Goal: Task Accomplishment & Management: Complete application form

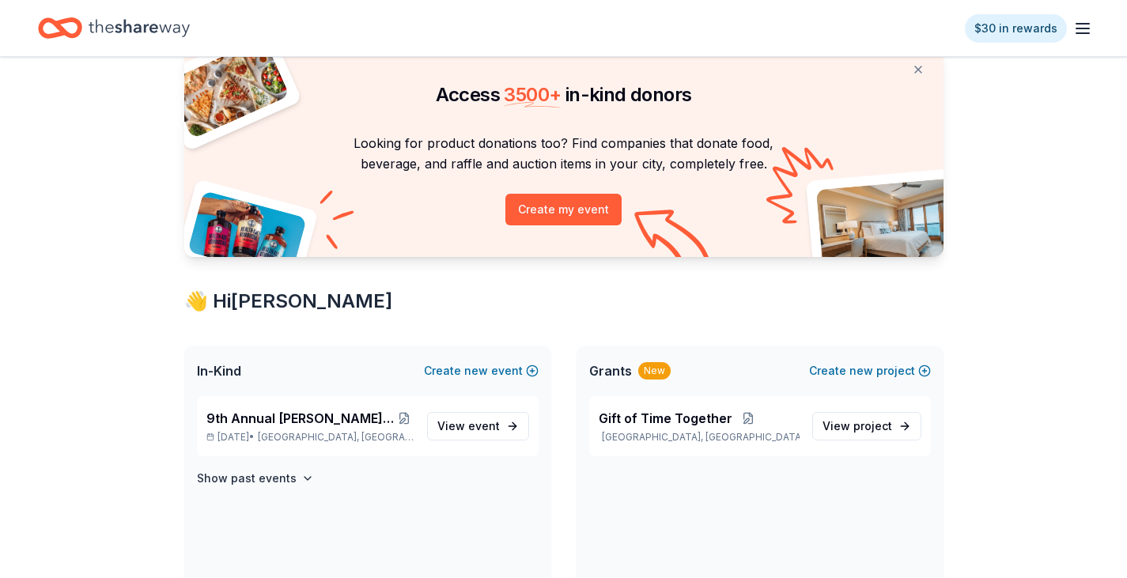
scroll to position [79, 0]
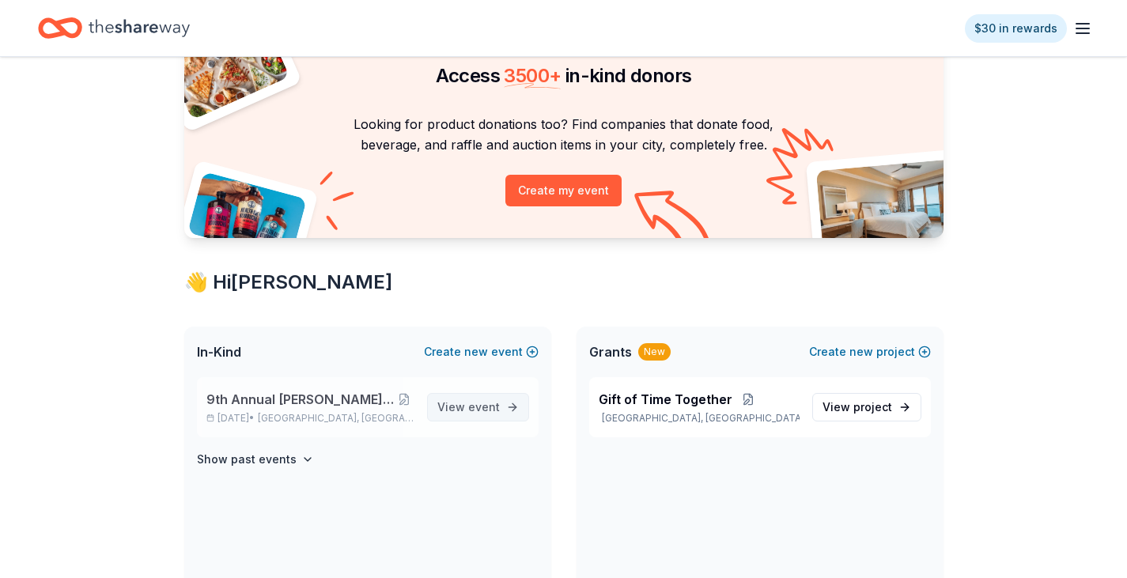
click at [503, 406] on link "View event" at bounding box center [478, 407] width 102 height 28
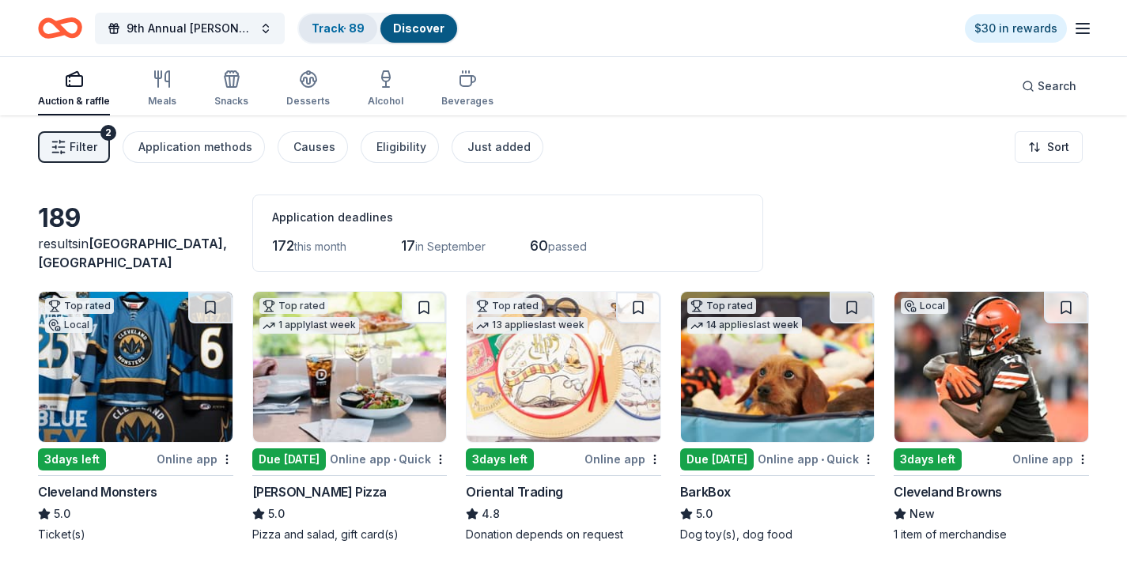
click at [319, 29] on link "Track · 89" at bounding box center [337, 27] width 53 height 13
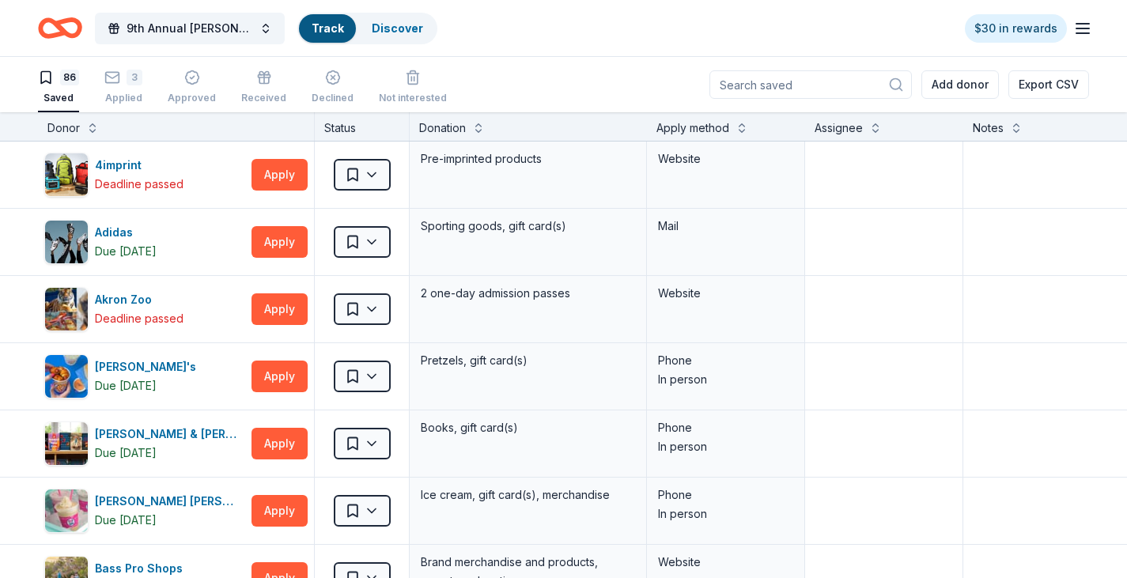
scroll to position [1, 0]
click at [140, 81] on div "3" at bounding box center [134, 77] width 16 height 16
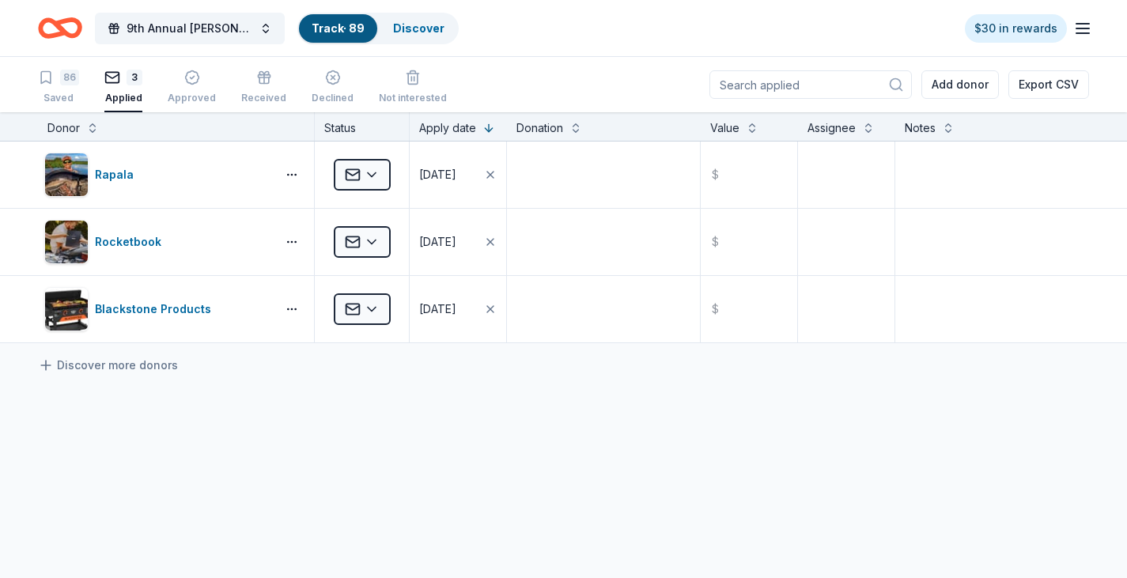
click at [79, 85] on div "86 Saved 3 Applied Approved Received Declined Not interested" at bounding box center [242, 87] width 409 height 49
click at [55, 82] on div "86" at bounding box center [58, 78] width 41 height 16
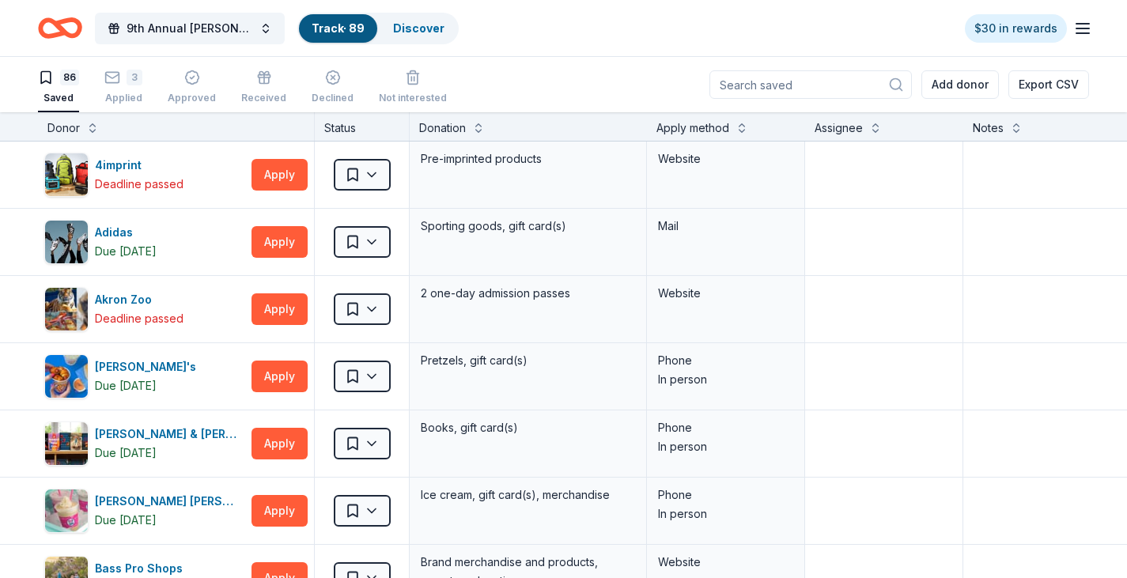
click at [71, 130] on div "Donor" at bounding box center [63, 128] width 32 height 19
click at [90, 128] on button at bounding box center [92, 127] width 13 height 16
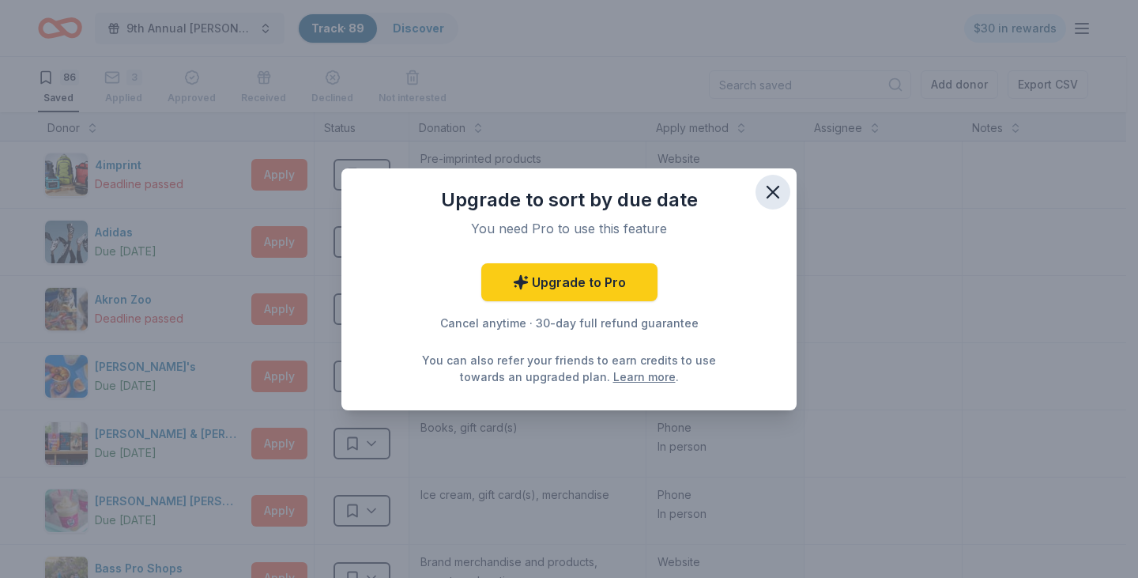
click at [779, 178] on button "button" at bounding box center [773, 192] width 35 height 35
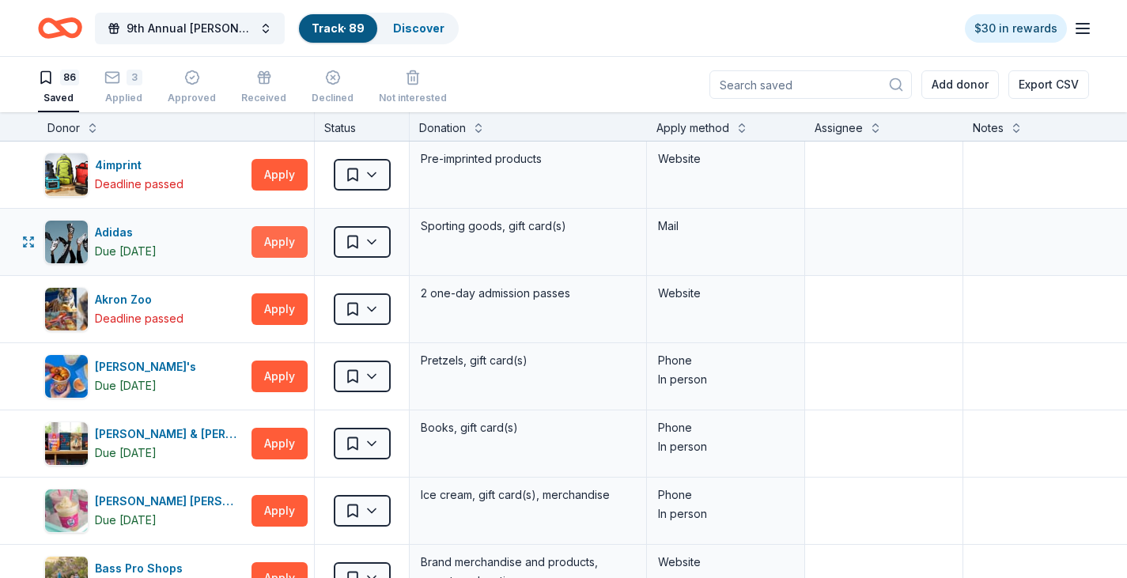
click at [263, 235] on button "Apply" at bounding box center [279, 242] width 56 height 32
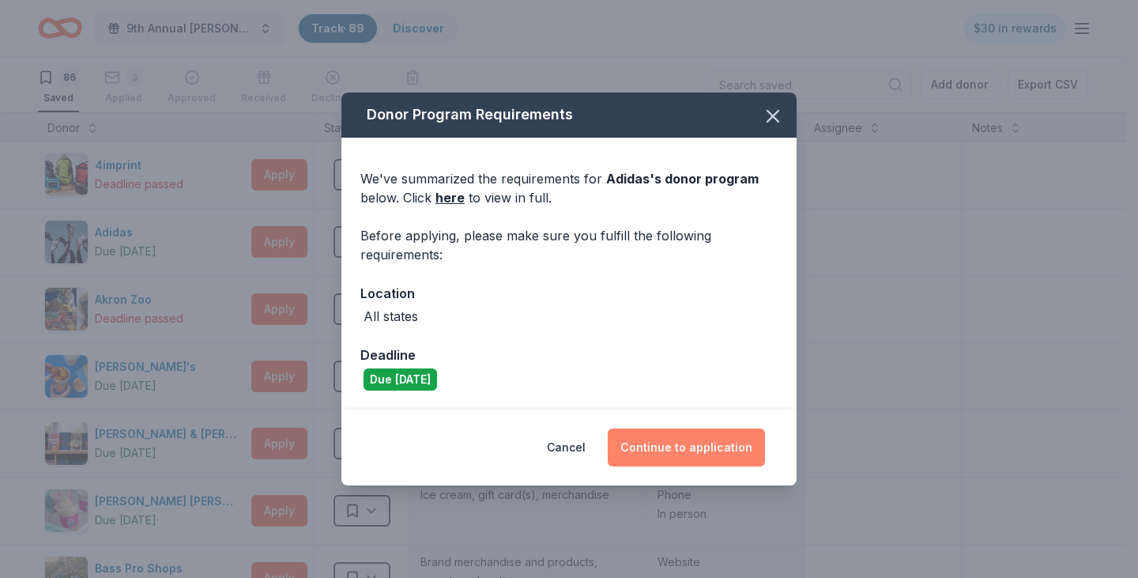
click at [713, 450] on button "Continue to application" at bounding box center [686, 447] width 157 height 38
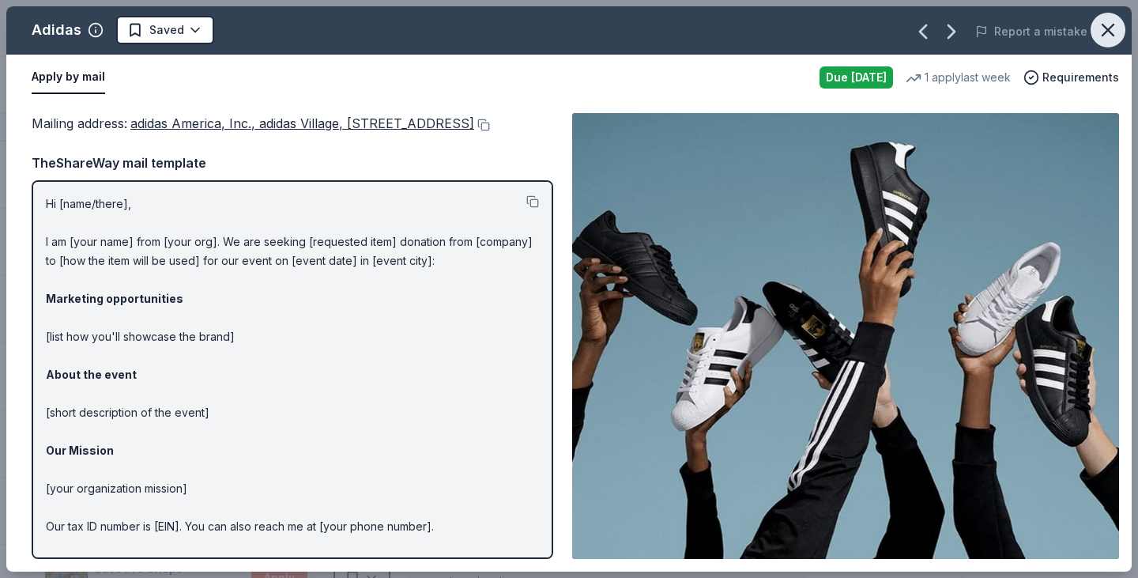
click at [1113, 28] on icon "button" at bounding box center [1108, 30] width 22 height 22
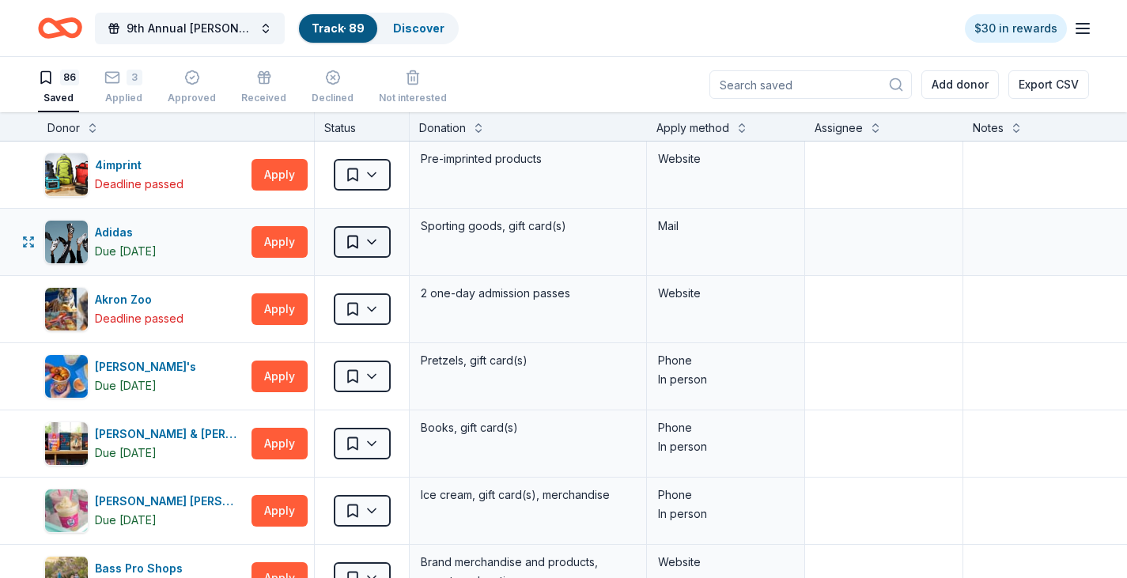
click at [368, 251] on html "9th Annual [PERSON_NAME] Memorial Golf Outing Track · 89 Discover $30 in reward…" at bounding box center [563, 289] width 1127 height 578
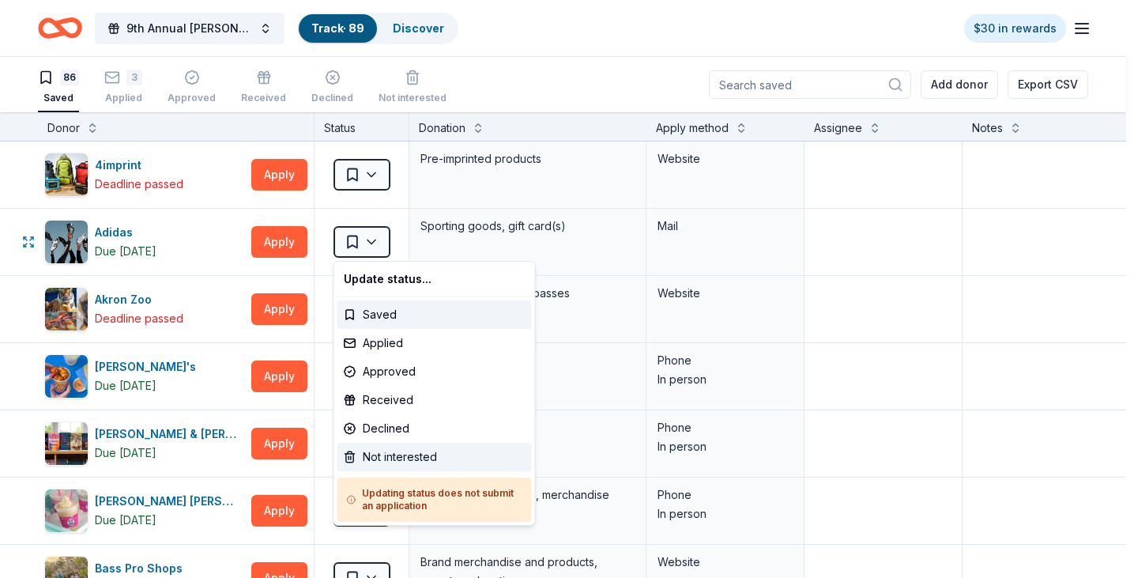
click at [409, 461] on div "Not interested" at bounding box center [435, 457] width 194 height 28
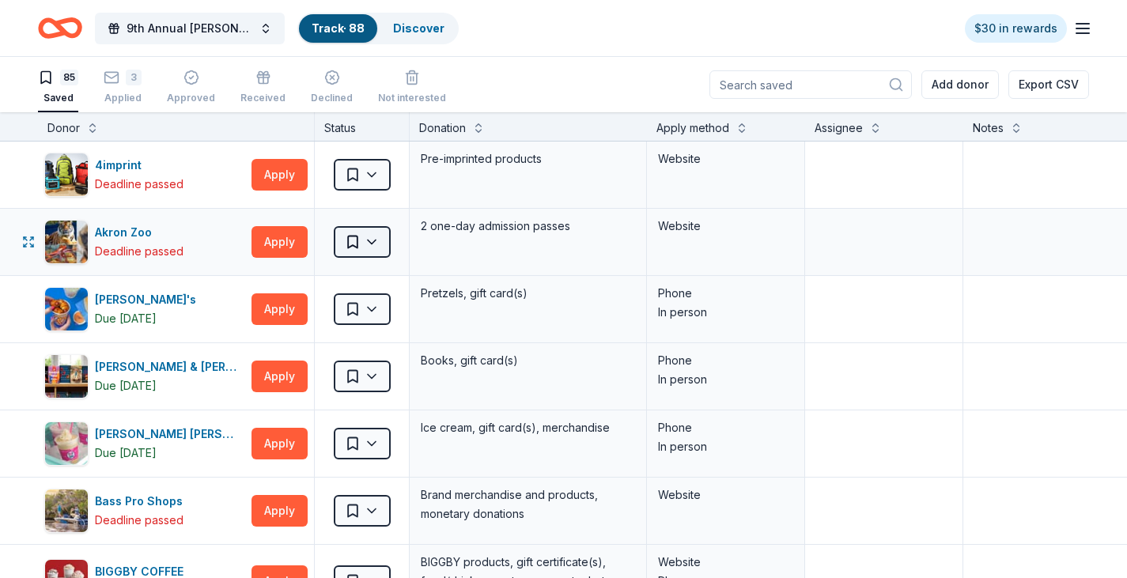
click at [383, 236] on html "9th Annual [PERSON_NAME] Memorial Golf Outing Track · 88 Discover $30 in reward…" at bounding box center [563, 289] width 1127 height 578
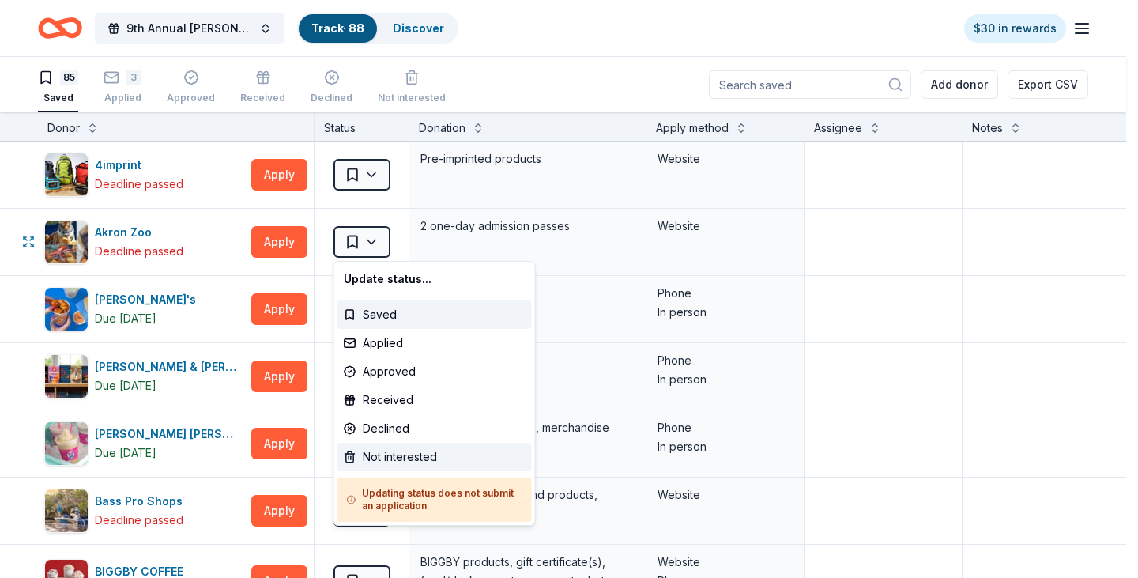
click at [459, 453] on div "Not interested" at bounding box center [435, 457] width 194 height 28
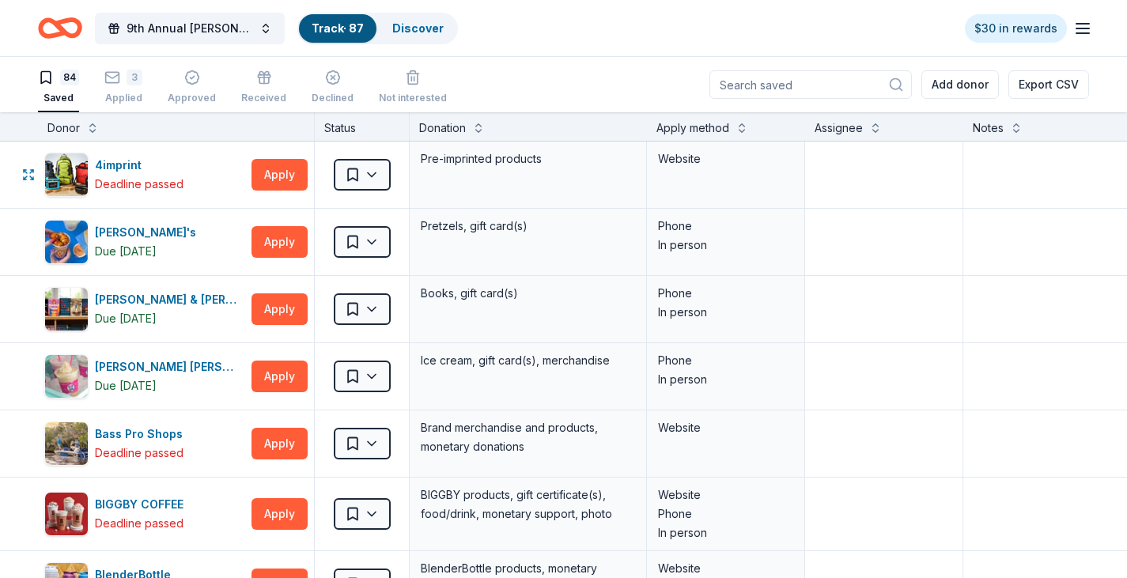
click at [366, 178] on html "9th Annual [PERSON_NAME] Memorial Golf Outing Track · 87 Discover $30 in reward…" at bounding box center [563, 289] width 1127 height 578
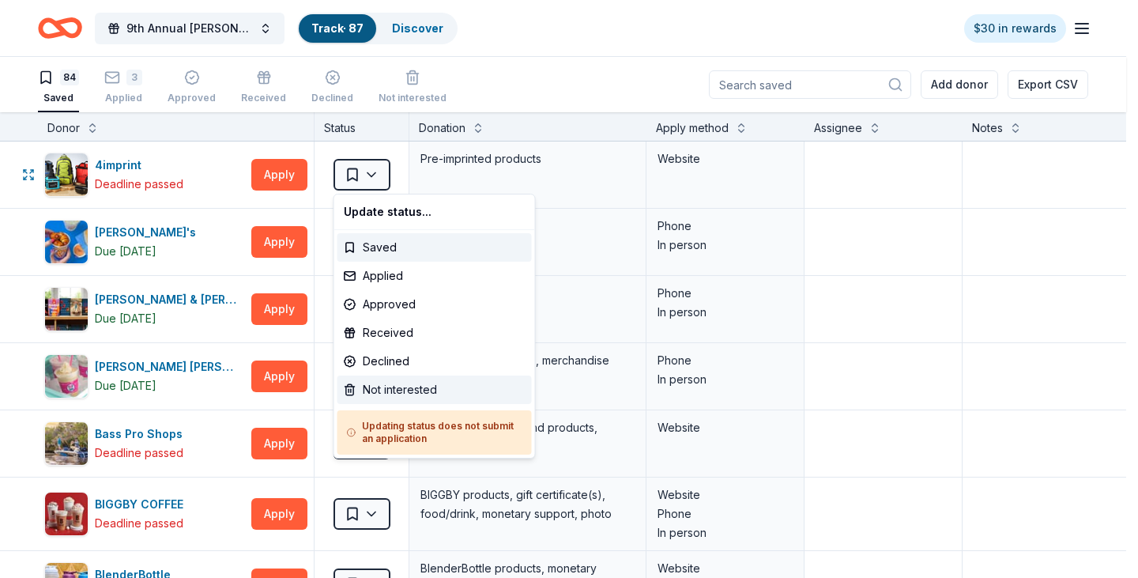
click at [430, 394] on div "Not interested" at bounding box center [435, 390] width 194 height 28
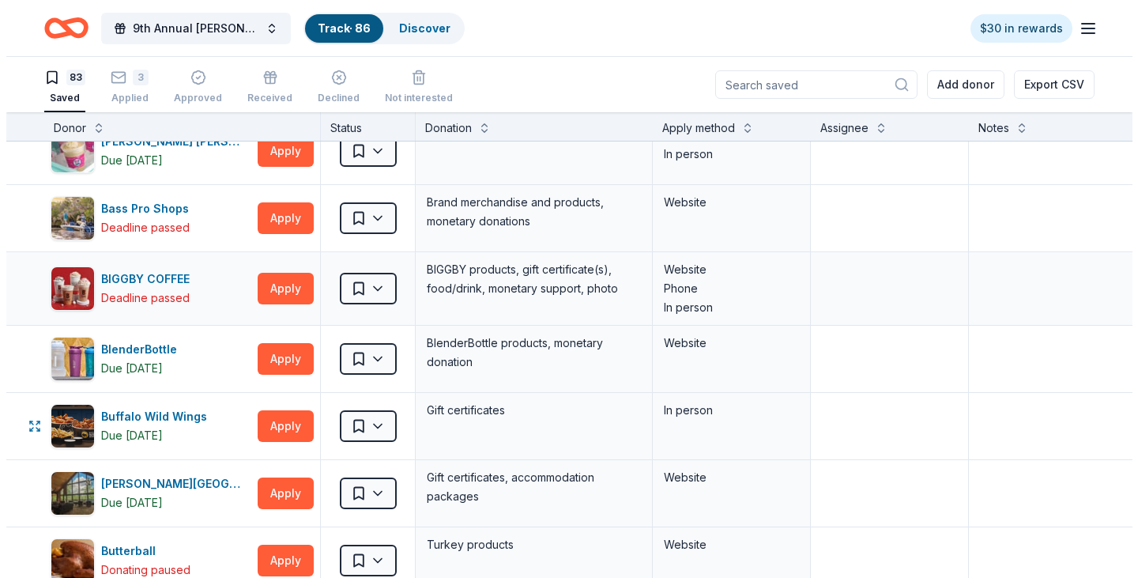
scroll to position [316, 0]
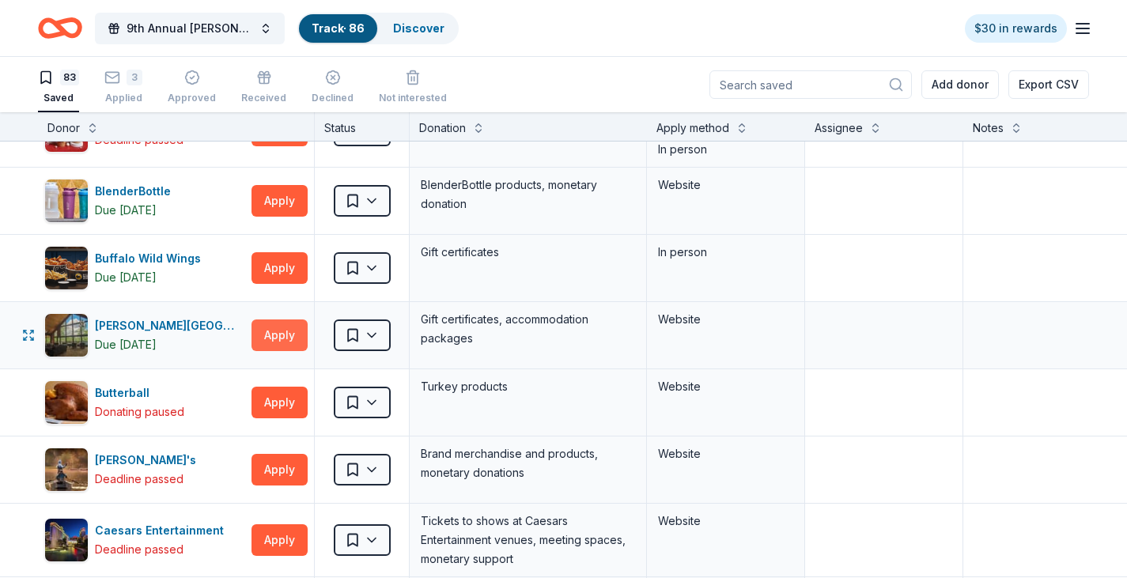
click at [277, 334] on button "Apply" at bounding box center [279, 335] width 56 height 32
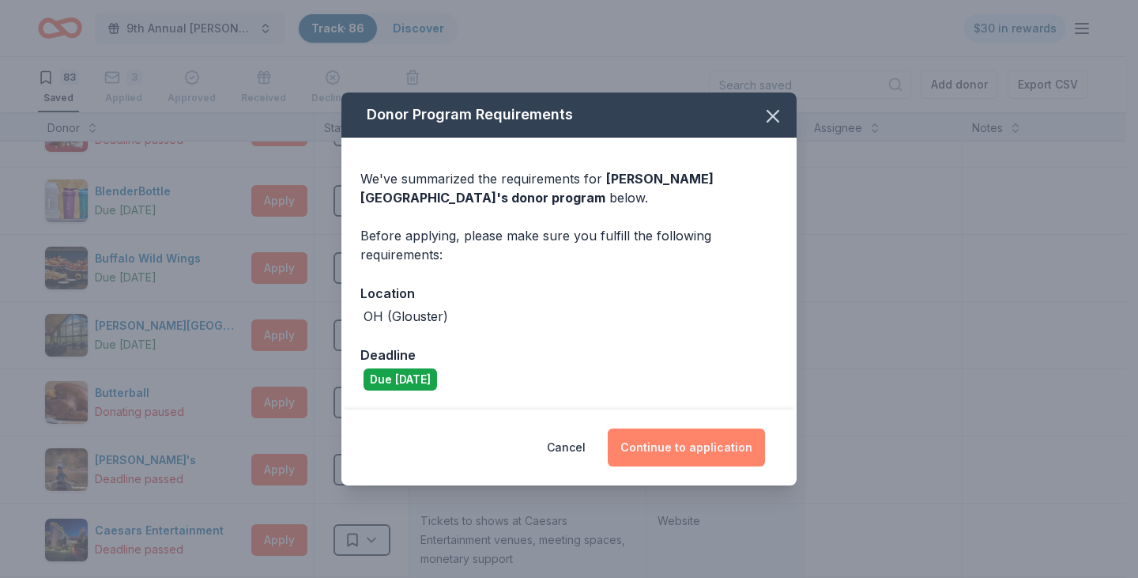
click at [700, 441] on button "Continue to application" at bounding box center [686, 447] width 157 height 38
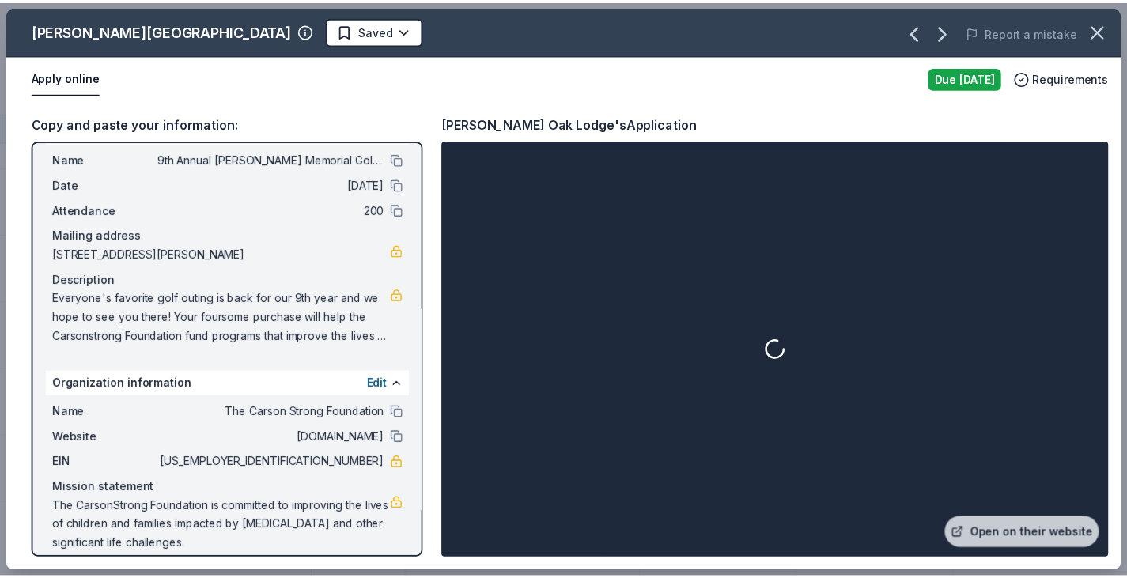
scroll to position [52, 0]
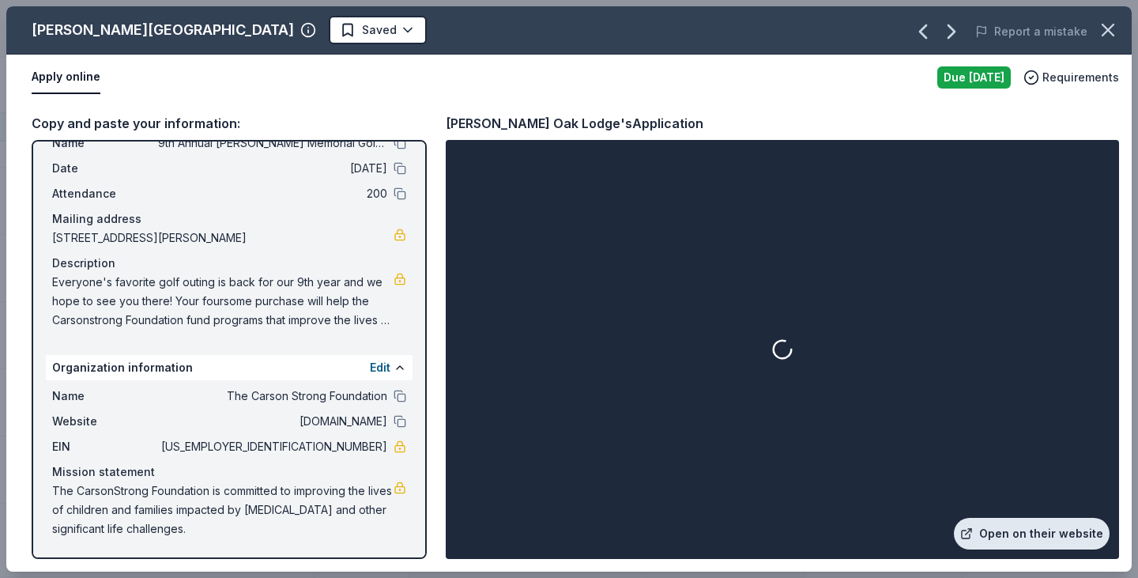
click at [1013, 542] on link "Open on their website" at bounding box center [1032, 534] width 156 height 32
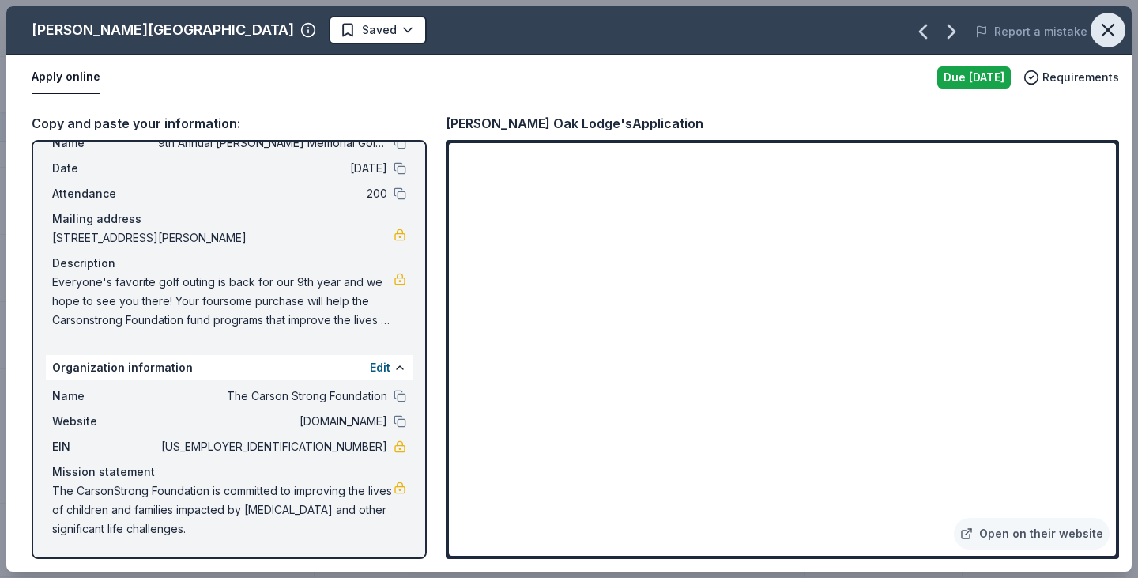
click at [1107, 26] on icon "button" at bounding box center [1108, 30] width 22 height 22
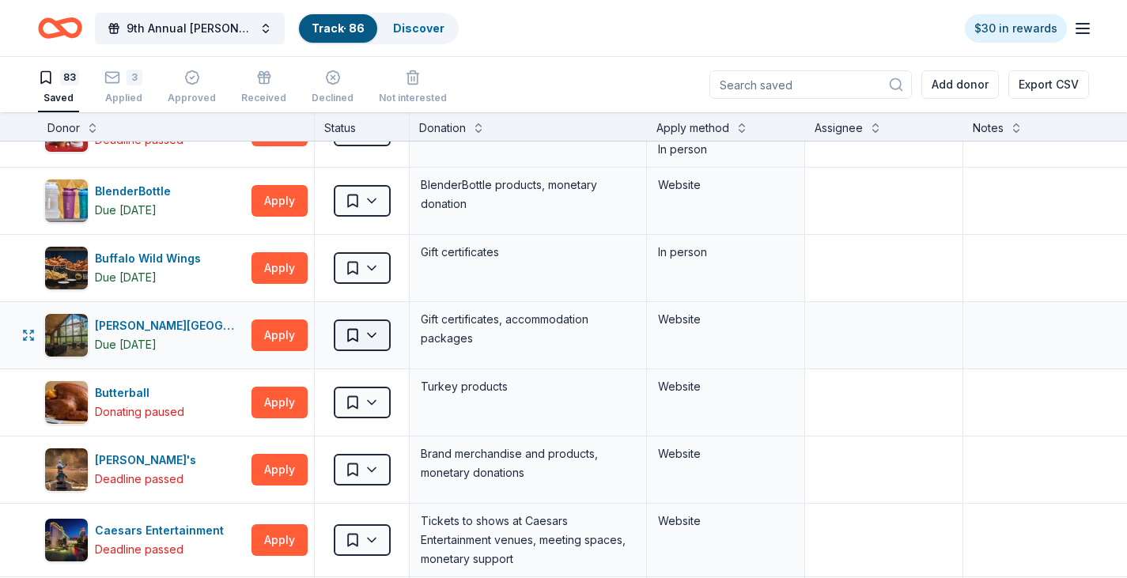
click at [371, 342] on html "9th Annual [PERSON_NAME] Memorial Golf Outing Track · 86 Discover $30 in reward…" at bounding box center [563, 289] width 1127 height 578
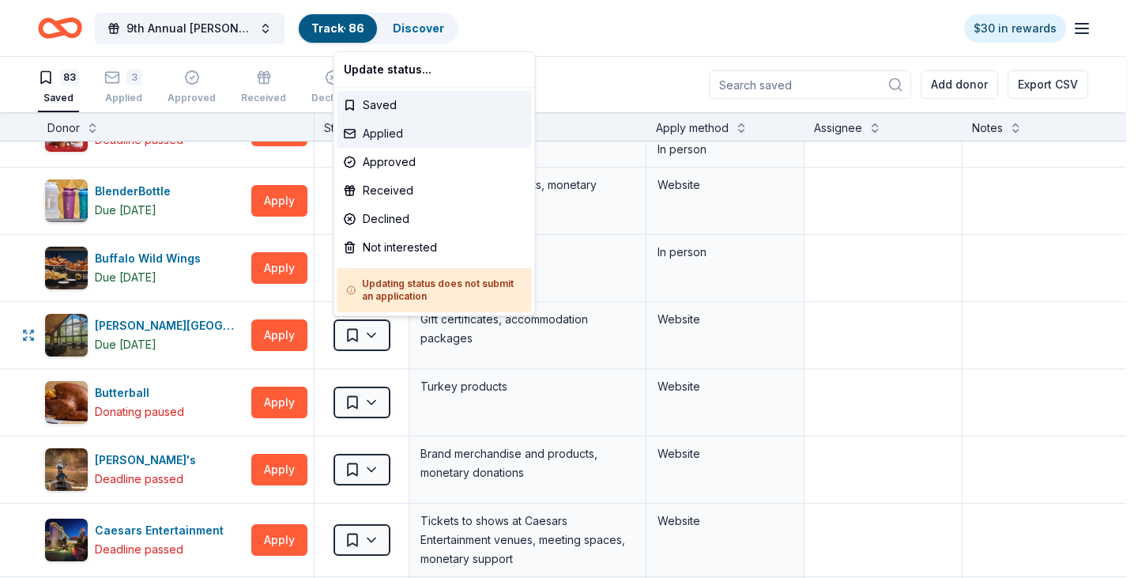
click at [417, 126] on div "Applied" at bounding box center [435, 133] width 194 height 28
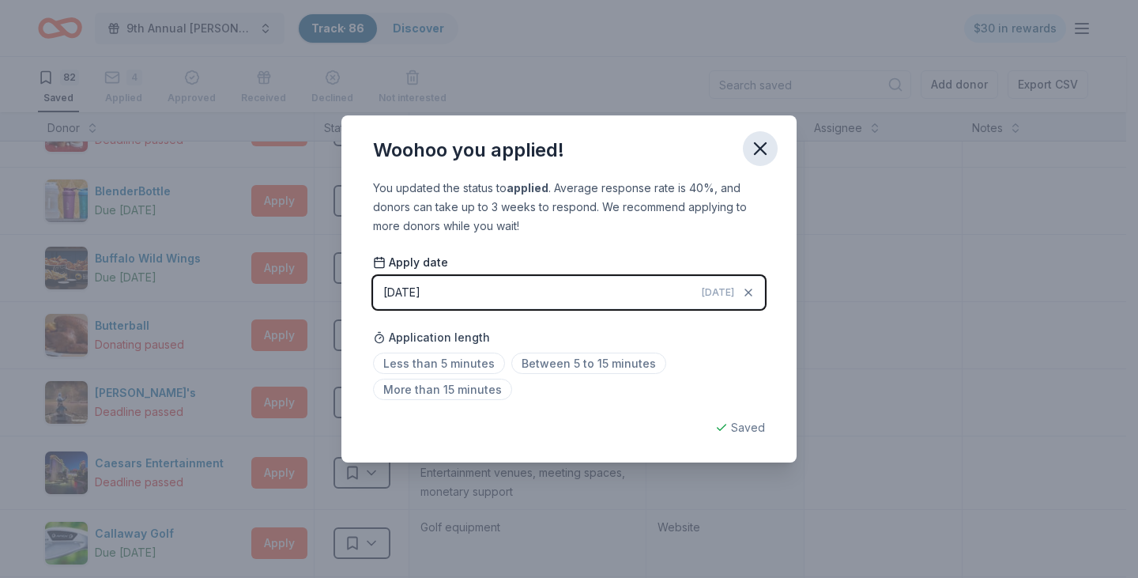
click at [760, 147] on icon "button" at bounding box center [760, 148] width 11 height 11
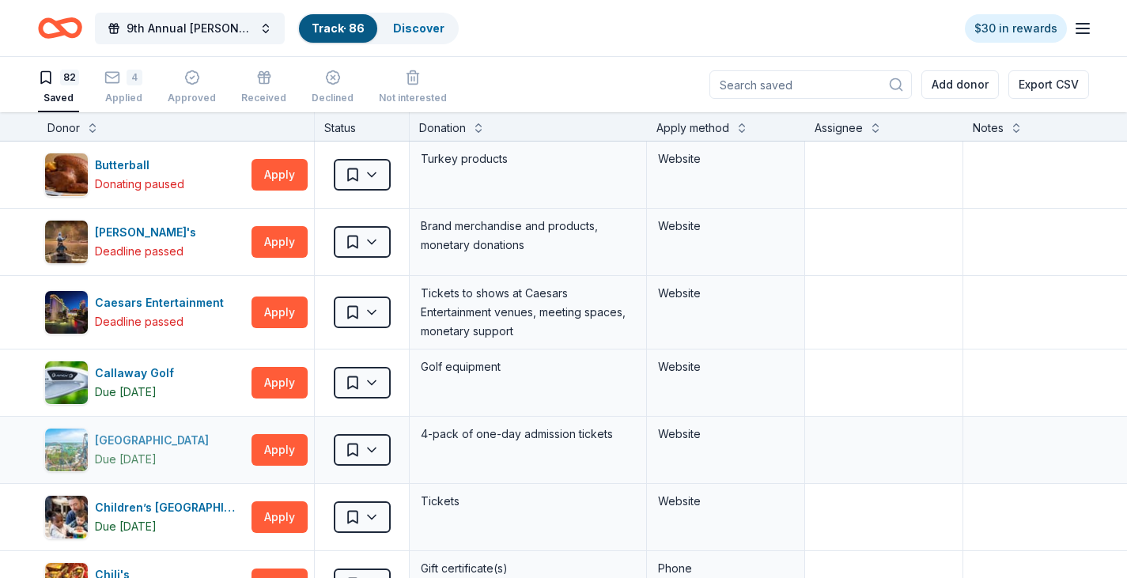
scroll to position [553, 0]
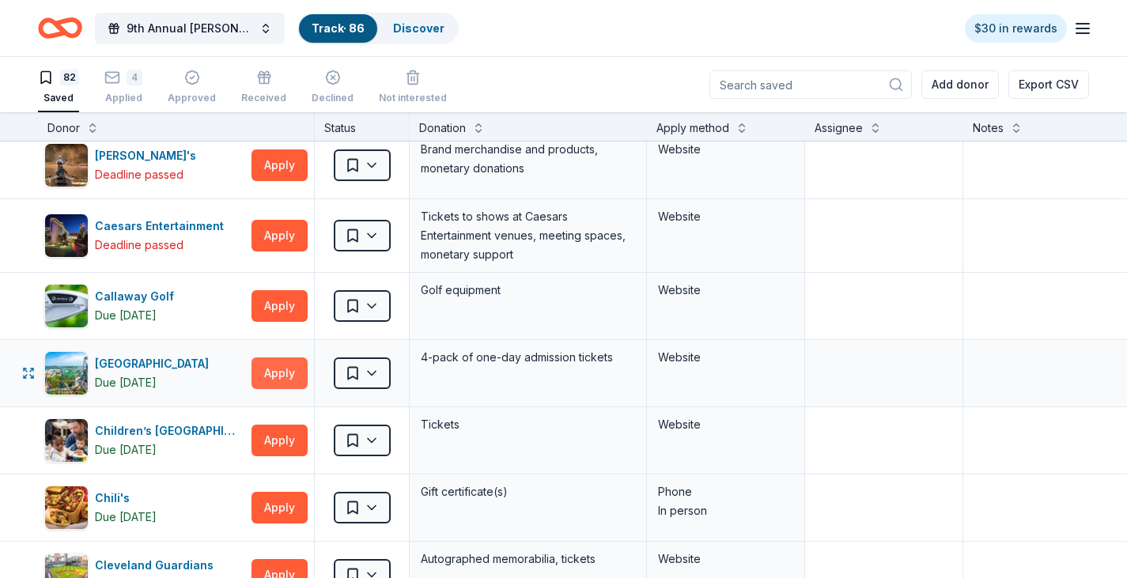
click at [279, 369] on button "Apply" at bounding box center [279, 373] width 56 height 32
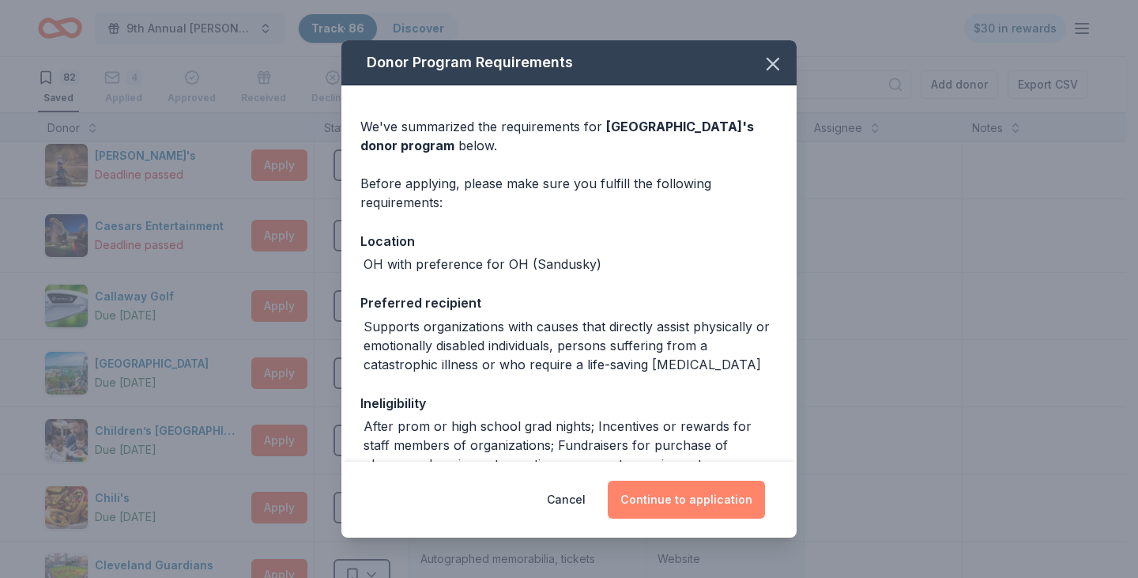
click at [730, 494] on button "Continue to application" at bounding box center [686, 500] width 157 height 38
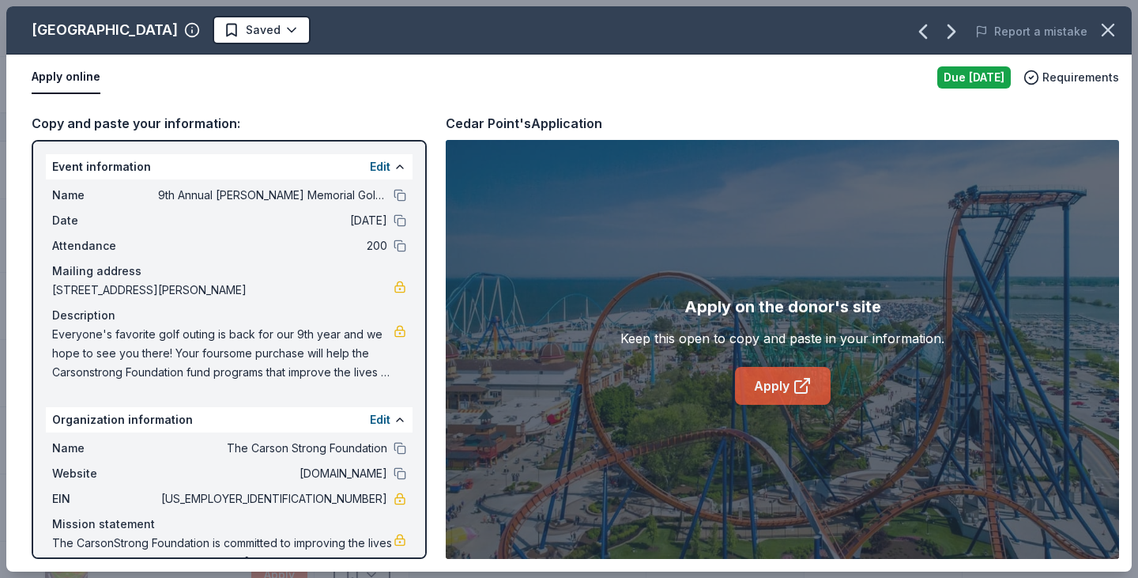
click at [806, 394] on icon at bounding box center [802, 385] width 19 height 19
click at [1104, 36] on icon "button" at bounding box center [1108, 30] width 22 height 22
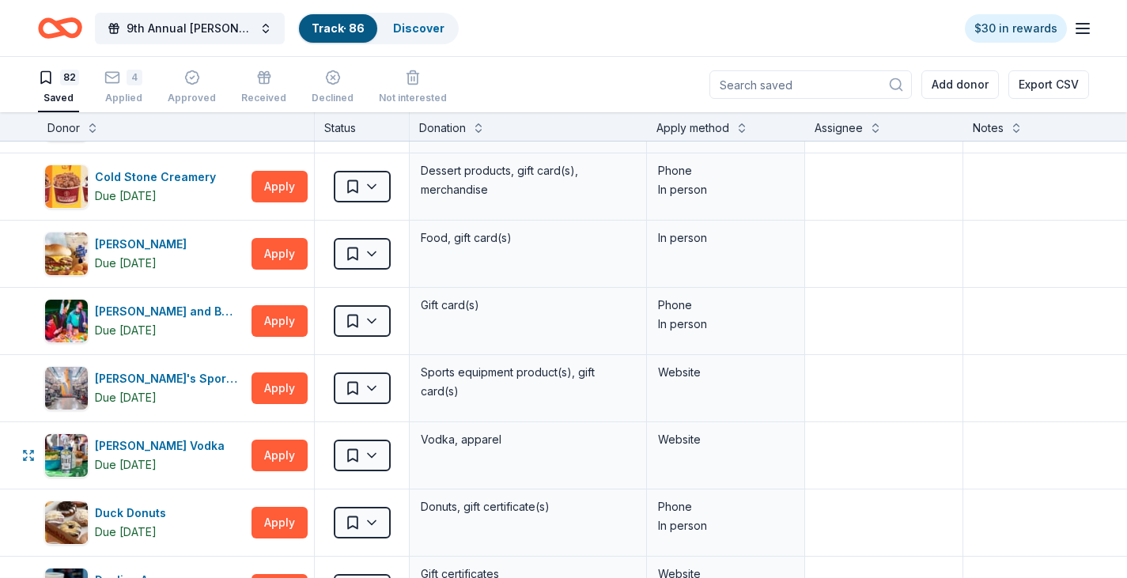
scroll to position [1028, 0]
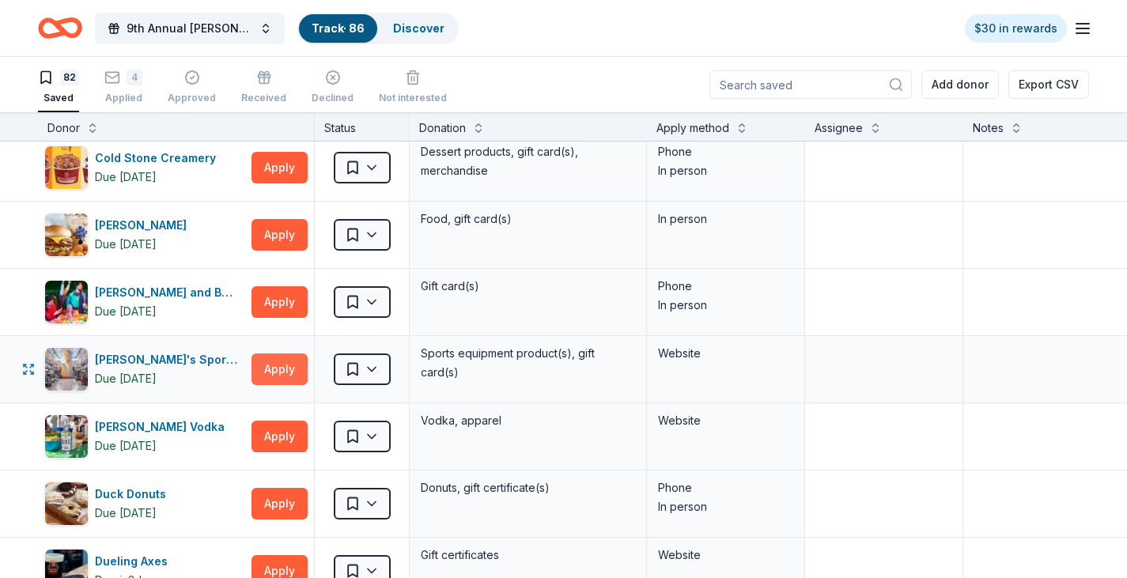
click at [286, 362] on button "Apply" at bounding box center [279, 369] width 56 height 32
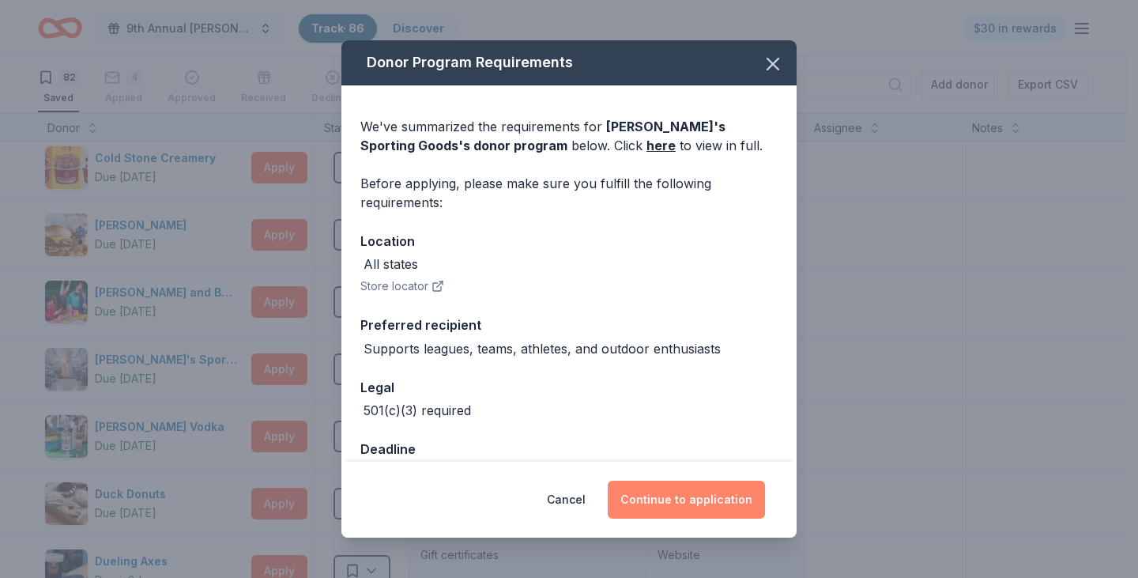
click at [723, 496] on button "Continue to application" at bounding box center [686, 500] width 157 height 38
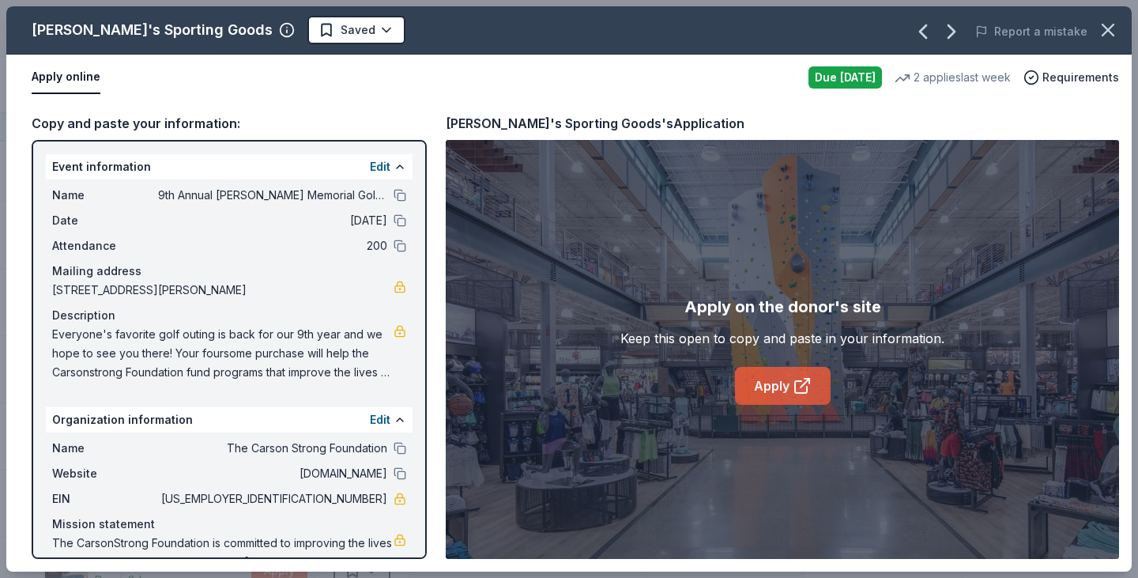
click at [768, 373] on link "Apply" at bounding box center [783, 386] width 96 height 38
click at [1108, 26] on icon "button" at bounding box center [1108, 30] width 22 height 22
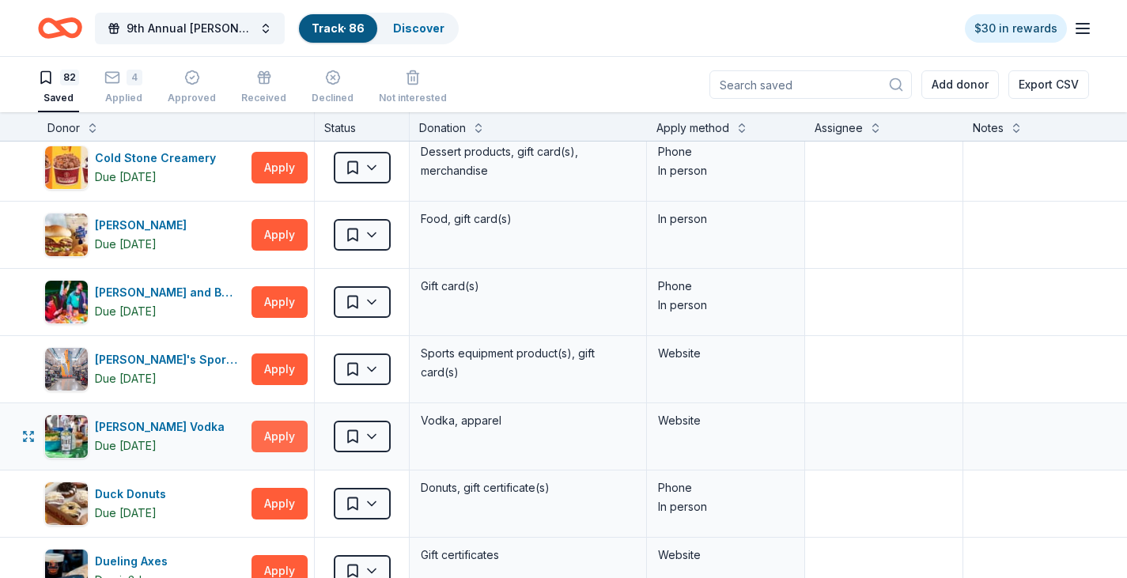
click at [275, 433] on button "Apply" at bounding box center [279, 437] width 56 height 32
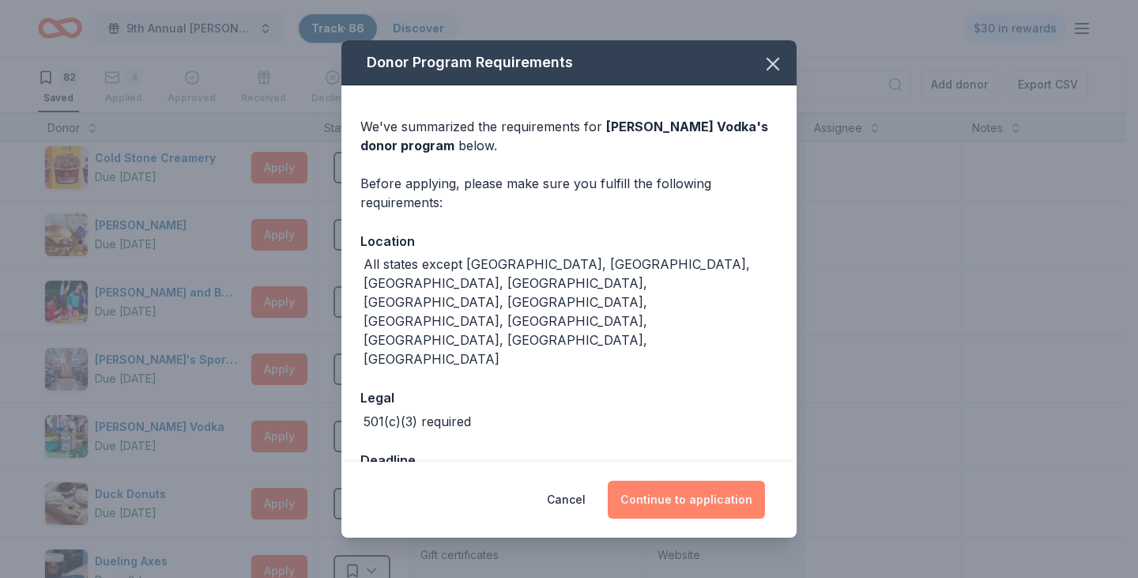
click at [722, 481] on button "Continue to application" at bounding box center [686, 500] width 157 height 38
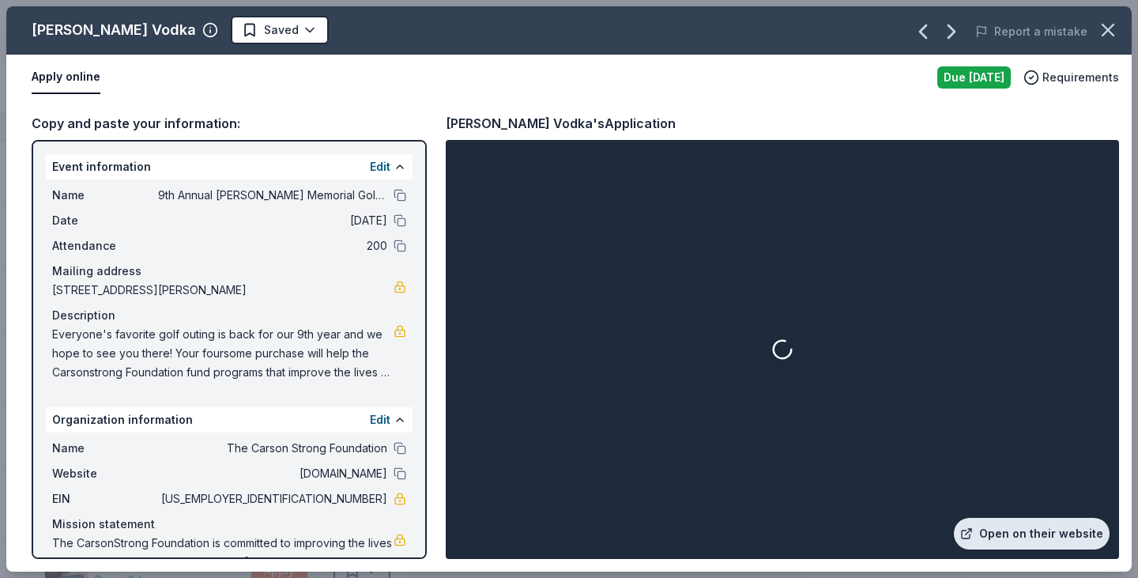
click at [1010, 530] on link "Open on their website" at bounding box center [1032, 534] width 156 height 32
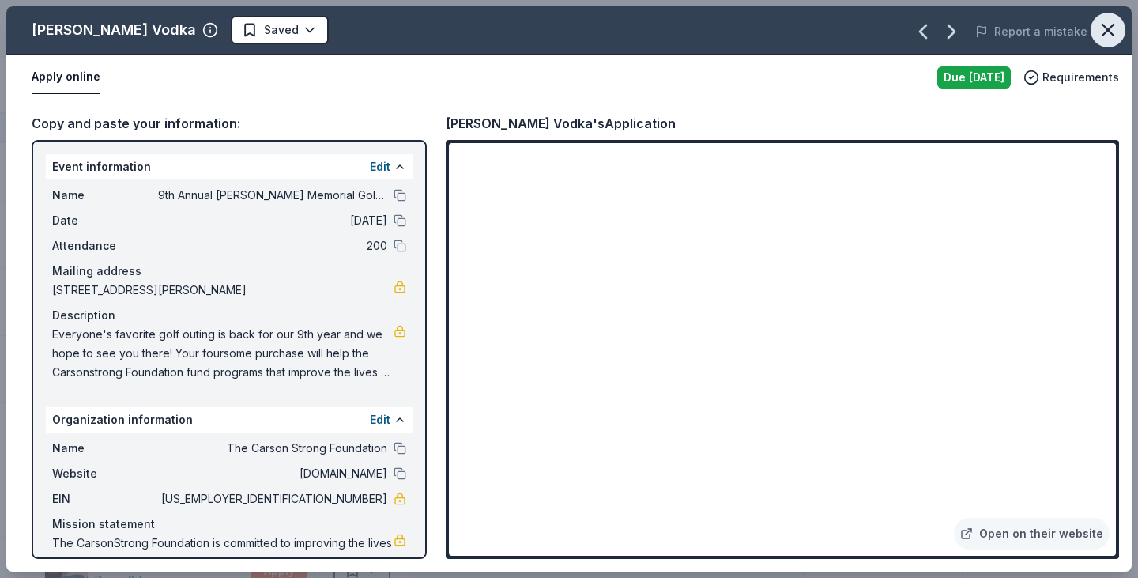
click at [1124, 36] on button "button" at bounding box center [1108, 30] width 35 height 35
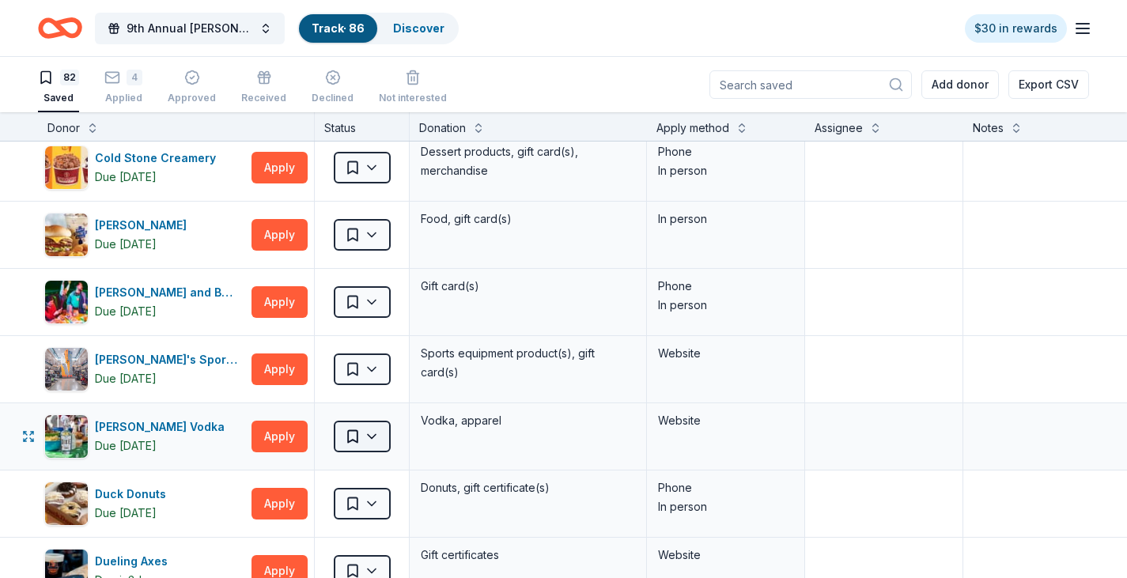
click at [348, 440] on html "9th Annual [PERSON_NAME] Memorial Golf Outing Track · 86 Discover $30 in reward…" at bounding box center [563, 289] width 1127 height 578
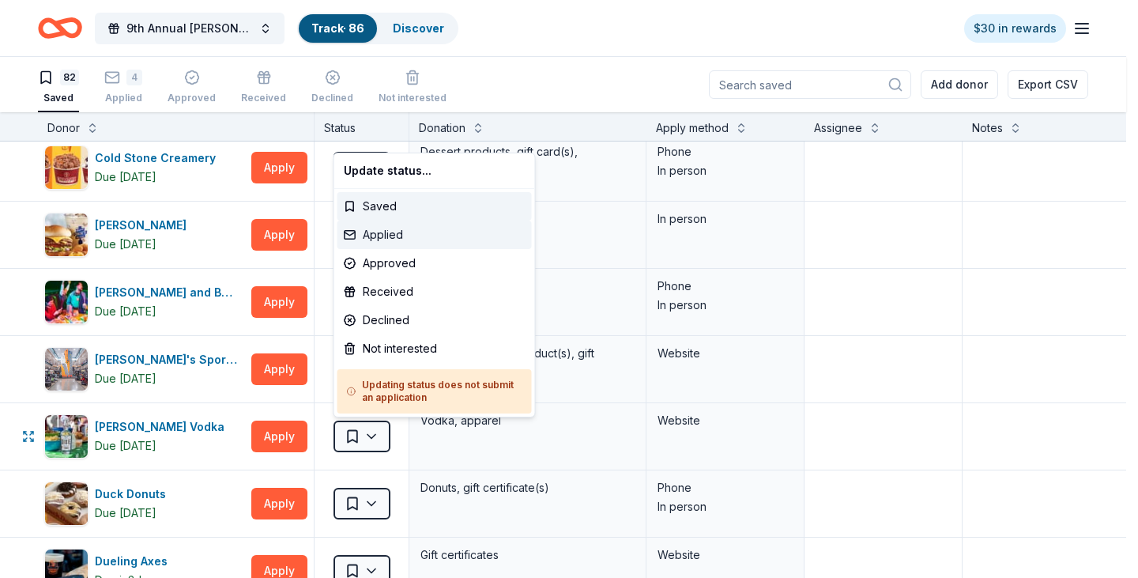
click at [389, 225] on div "Applied" at bounding box center [435, 235] width 194 height 28
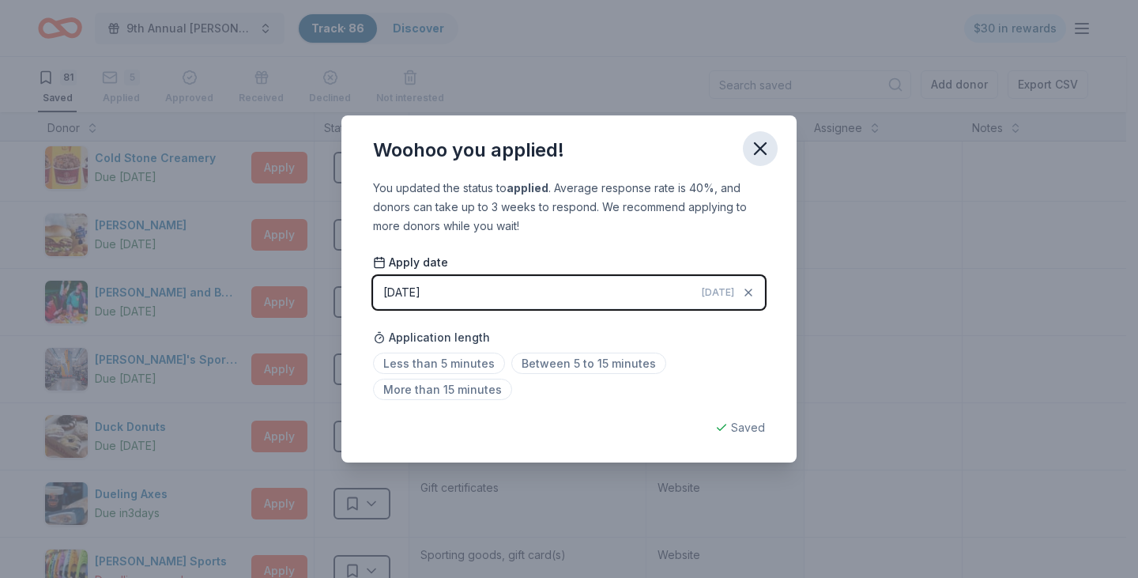
click at [770, 142] on icon "button" at bounding box center [760, 149] width 22 height 22
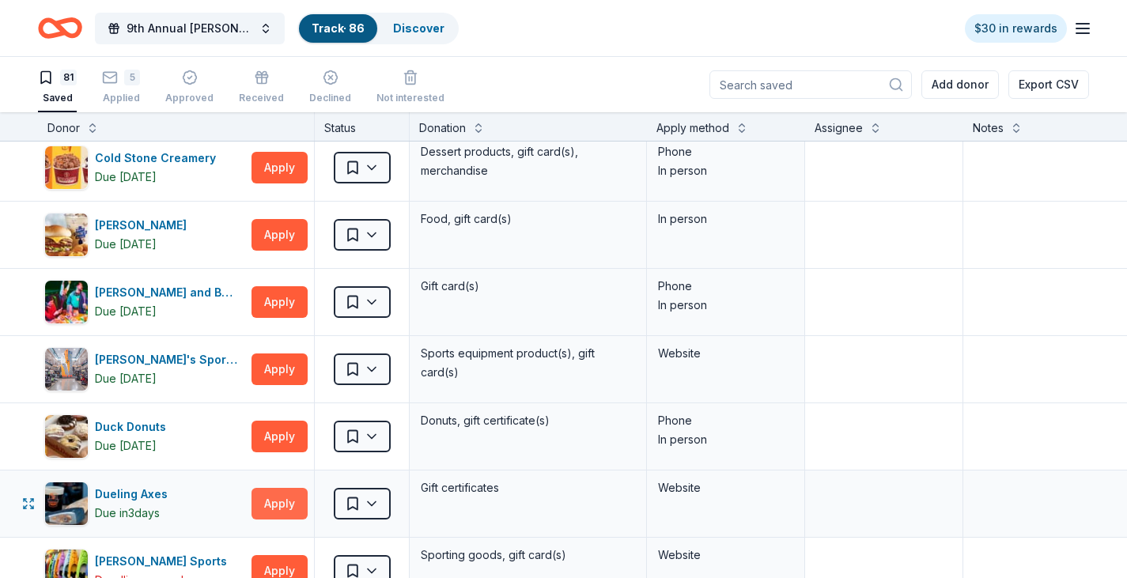
click at [278, 502] on button "Apply" at bounding box center [279, 504] width 56 height 32
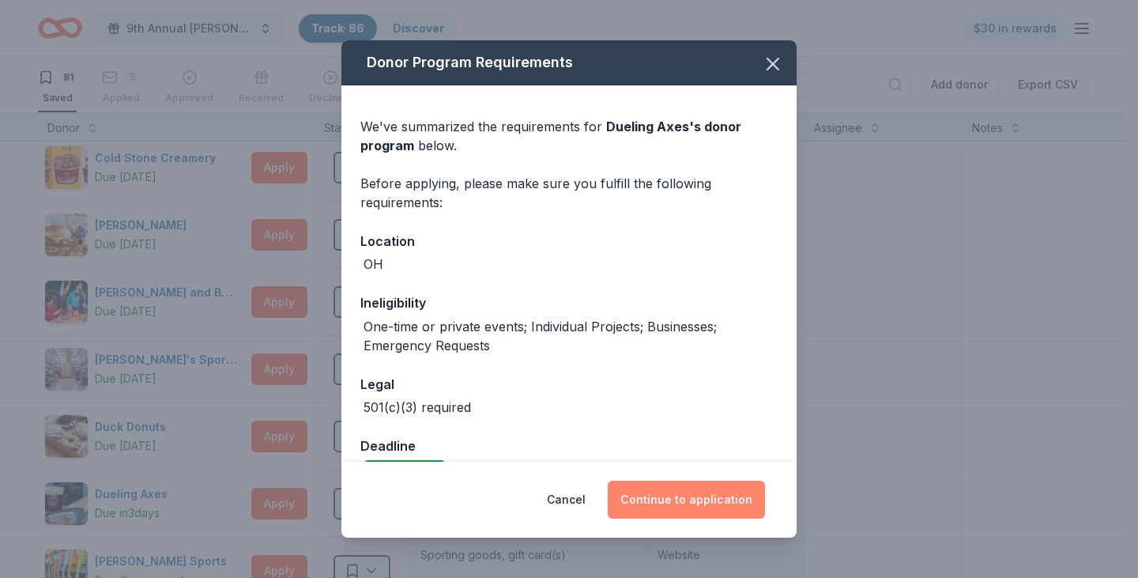
click at [703, 487] on button "Continue to application" at bounding box center [686, 500] width 157 height 38
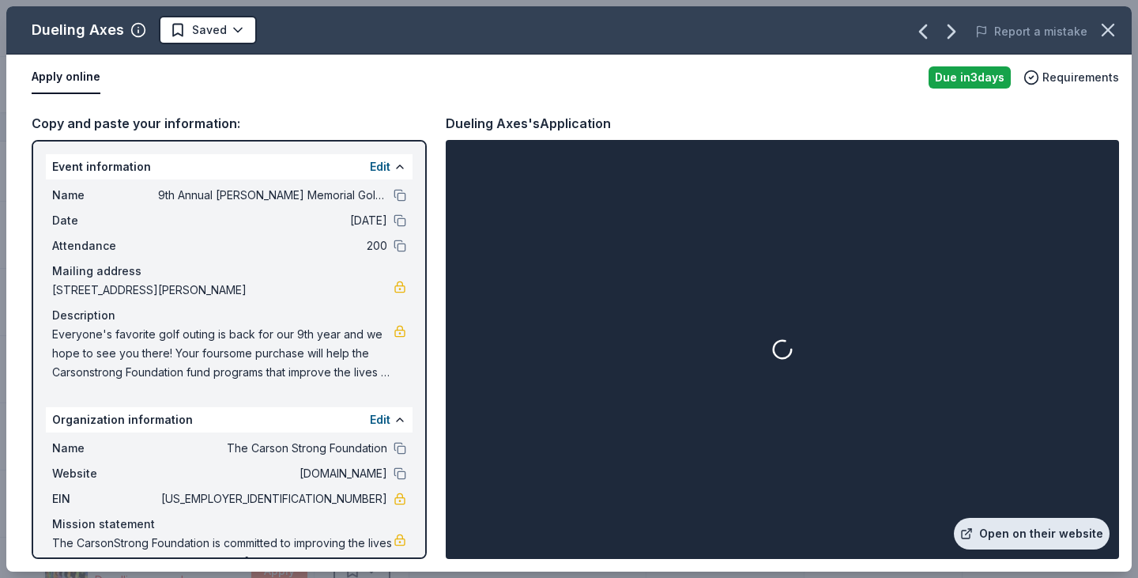
click at [1050, 540] on link "Open on their website" at bounding box center [1032, 534] width 156 height 32
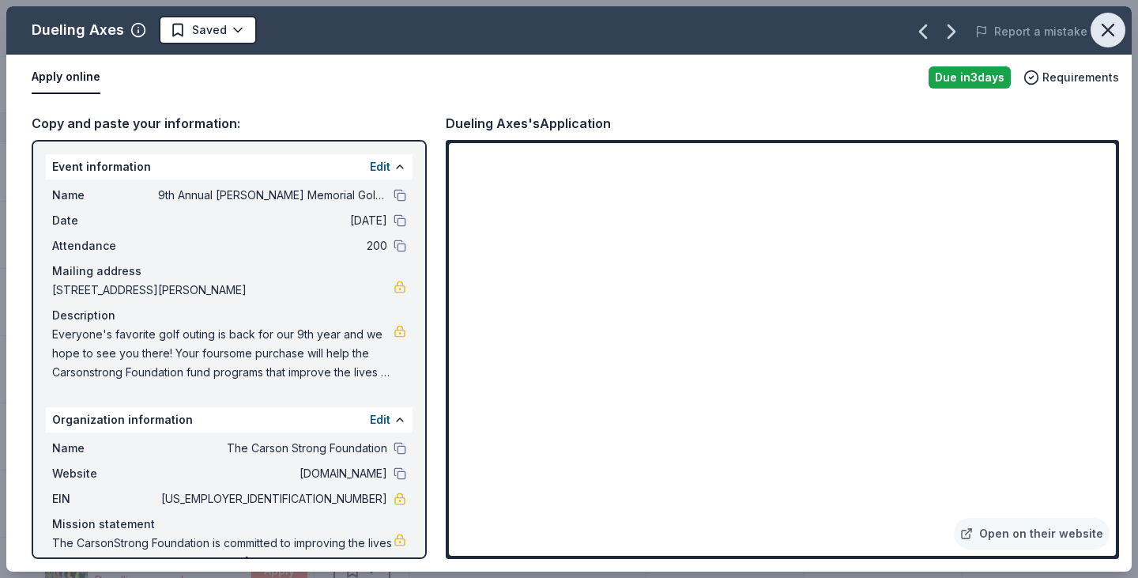
click at [1105, 36] on icon "button" at bounding box center [1108, 30] width 22 height 22
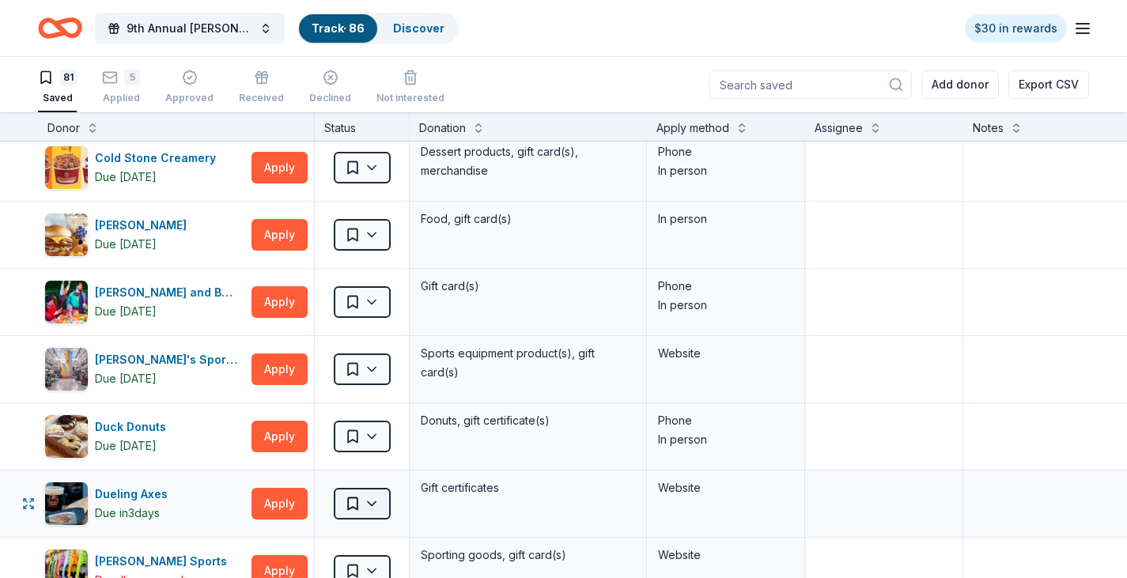
click at [375, 503] on html "9th Annual [PERSON_NAME] Memorial Golf Outing Track · 86 Discover $30 in reward…" at bounding box center [563, 289] width 1127 height 578
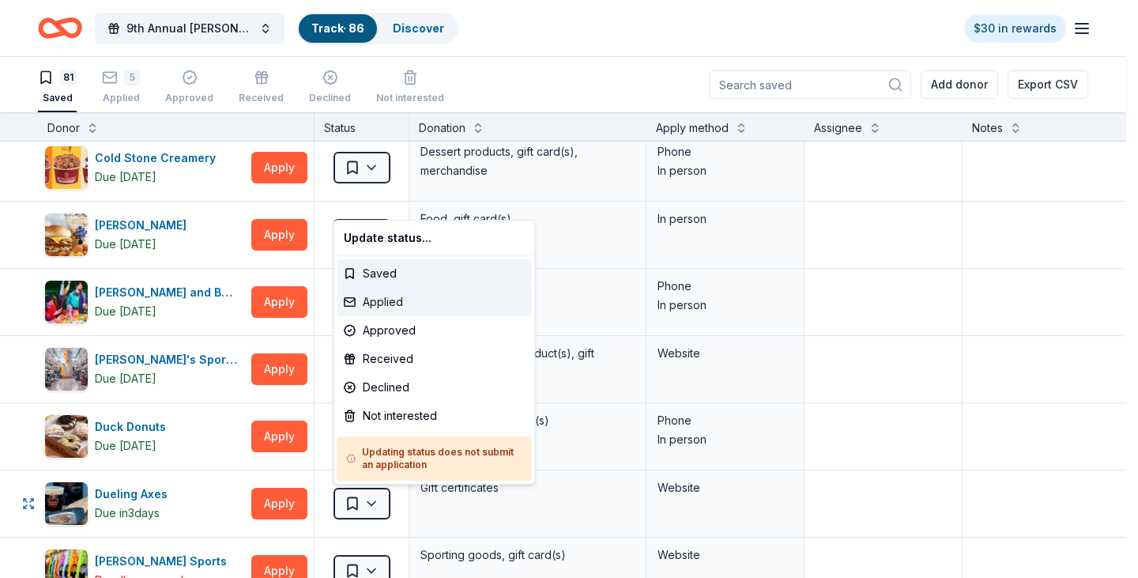
click at [405, 296] on div "Applied" at bounding box center [435, 302] width 194 height 28
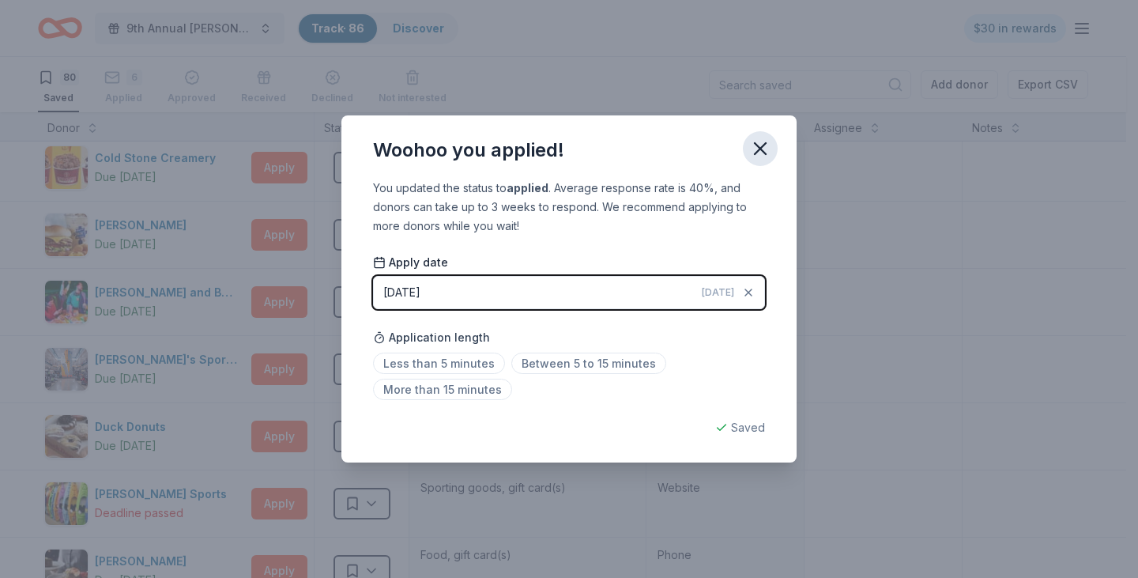
click at [754, 150] on icon "button" at bounding box center [760, 149] width 22 height 22
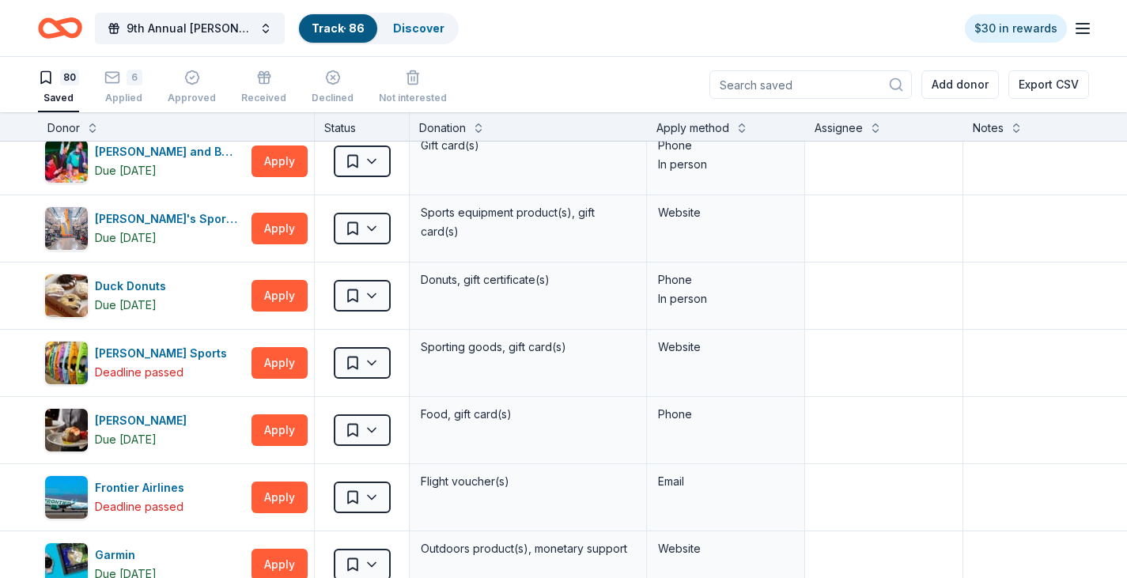
scroll to position [1186, 0]
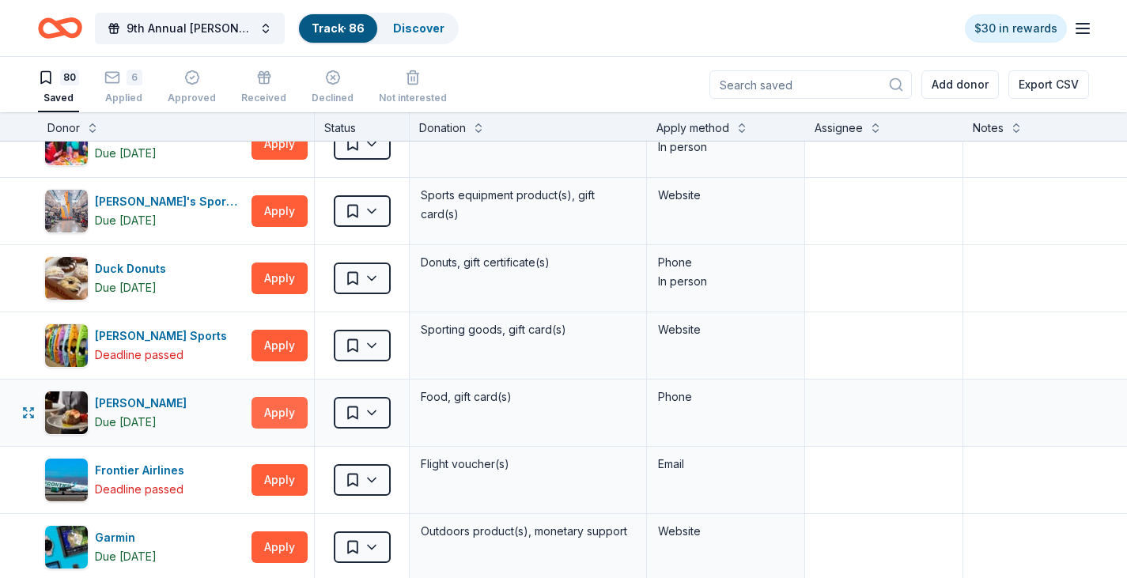
click at [292, 408] on button "Apply" at bounding box center [279, 413] width 56 height 32
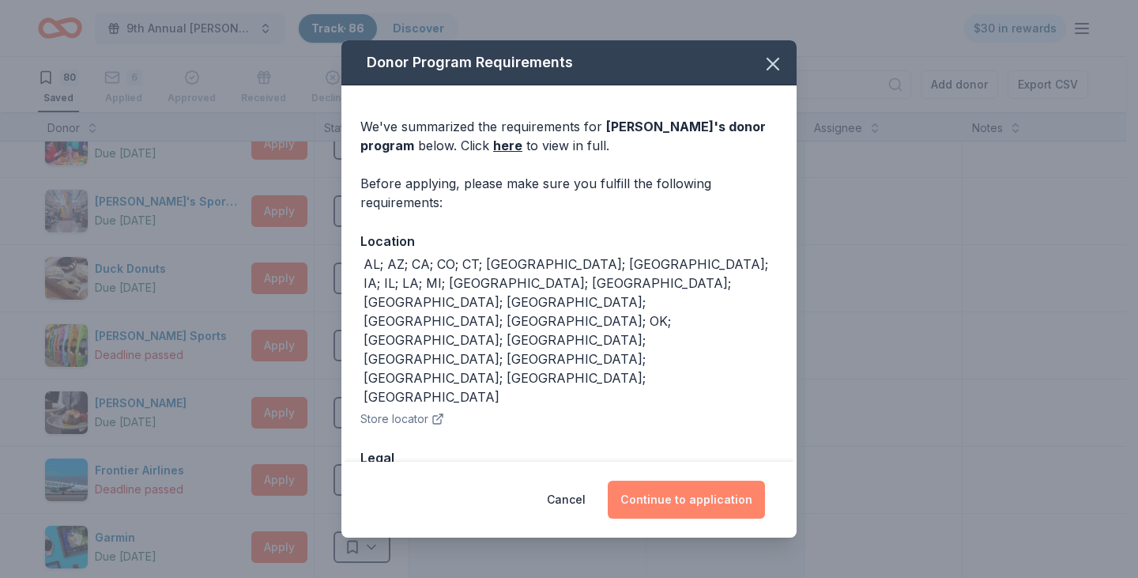
click at [670, 487] on button "Continue to application" at bounding box center [686, 500] width 157 height 38
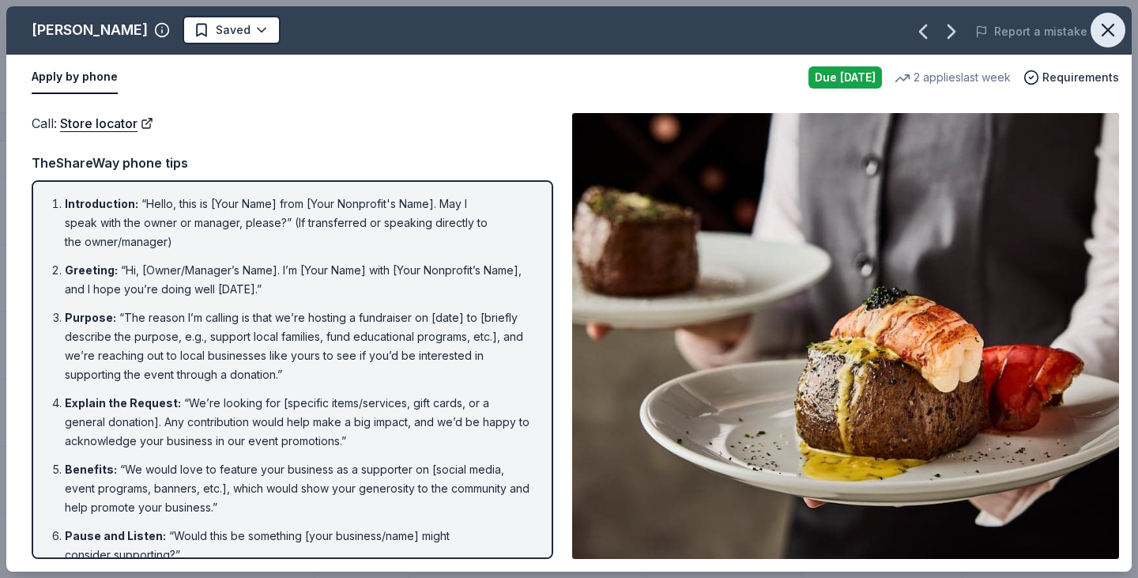
click at [1109, 40] on icon "button" at bounding box center [1108, 30] width 22 height 22
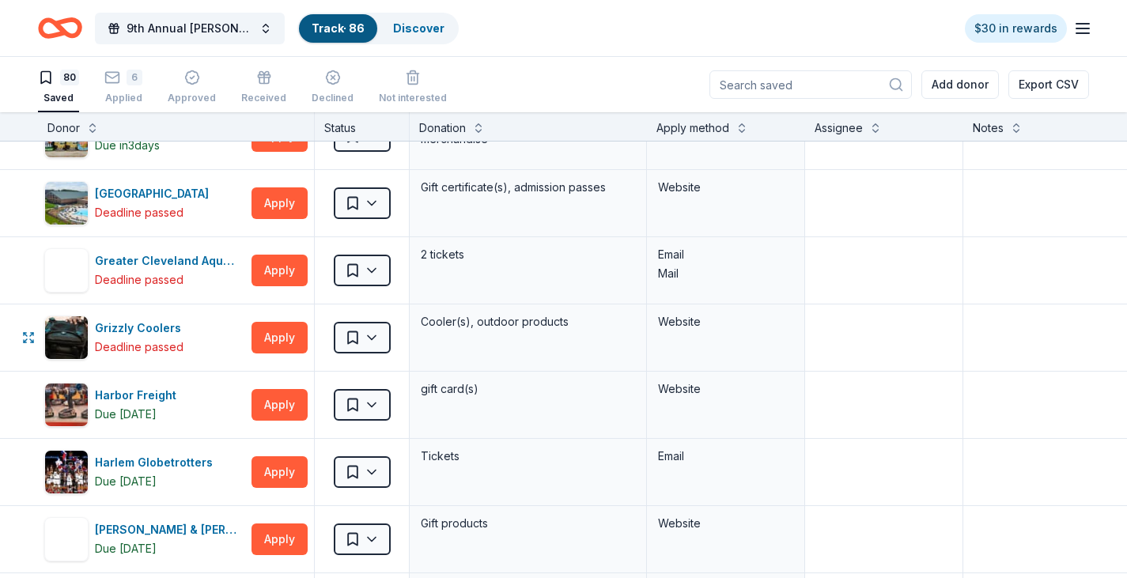
scroll to position [1818, 0]
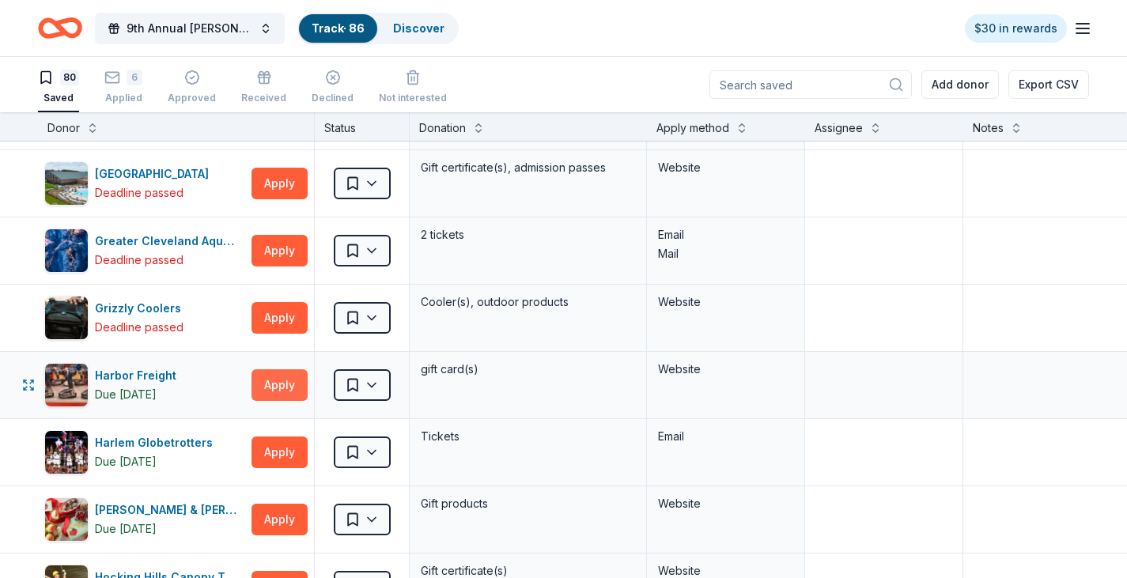
click at [270, 391] on button "Apply" at bounding box center [279, 385] width 56 height 32
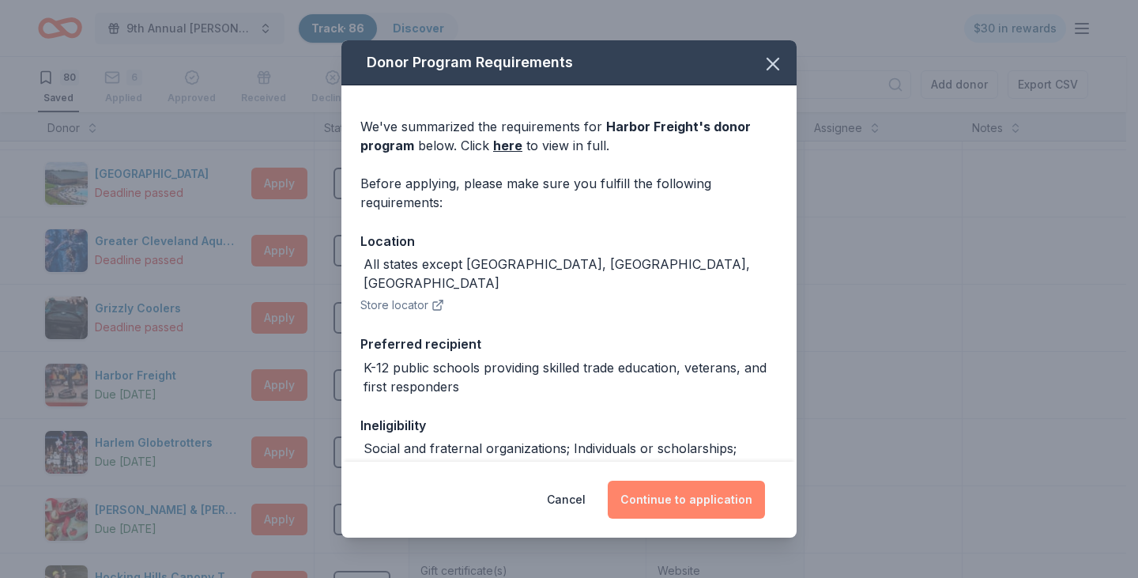
click at [647, 504] on button "Continue to application" at bounding box center [686, 500] width 157 height 38
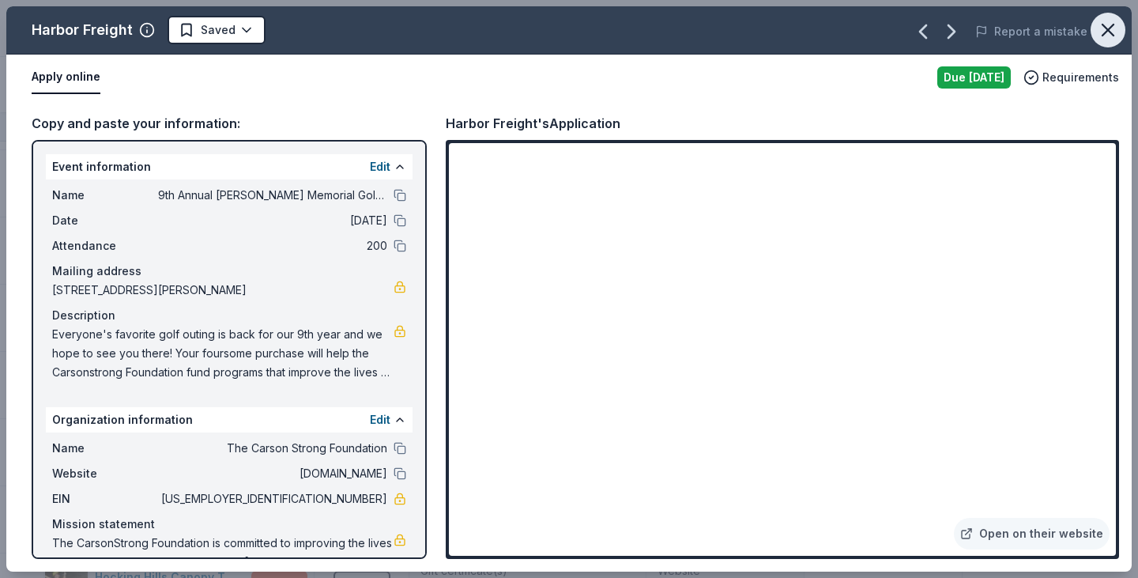
click at [1111, 24] on icon "button" at bounding box center [1108, 30] width 22 height 22
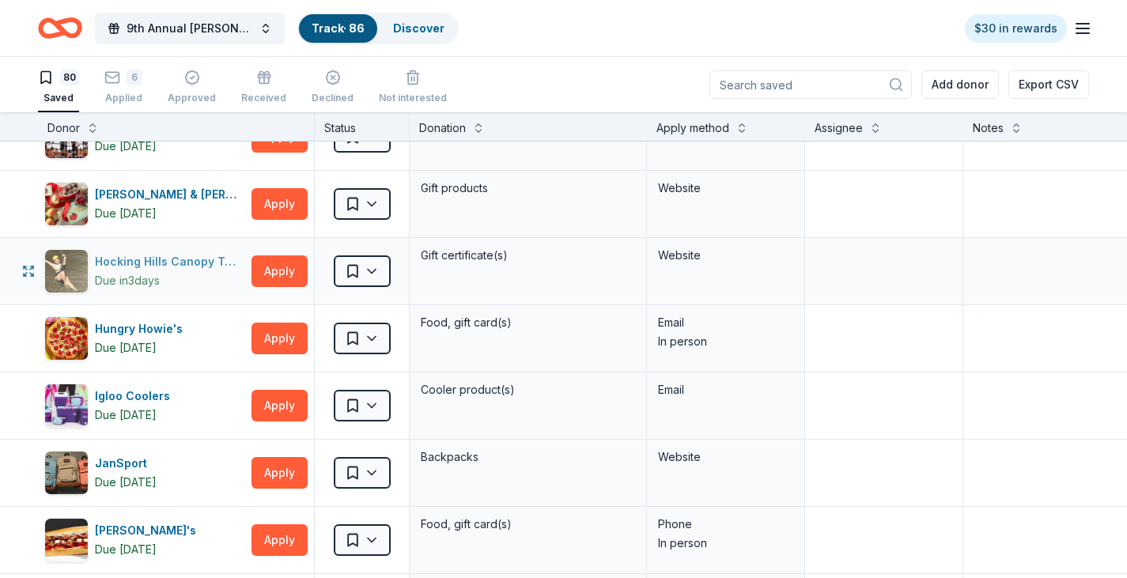
scroll to position [2134, 0]
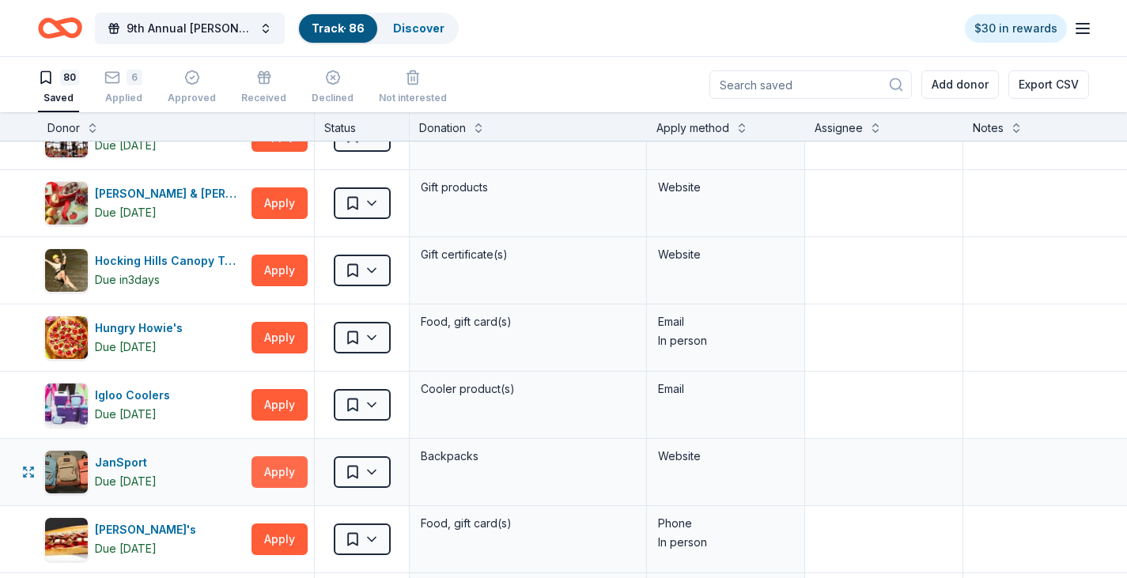
click at [297, 474] on button "Apply" at bounding box center [279, 472] width 56 height 32
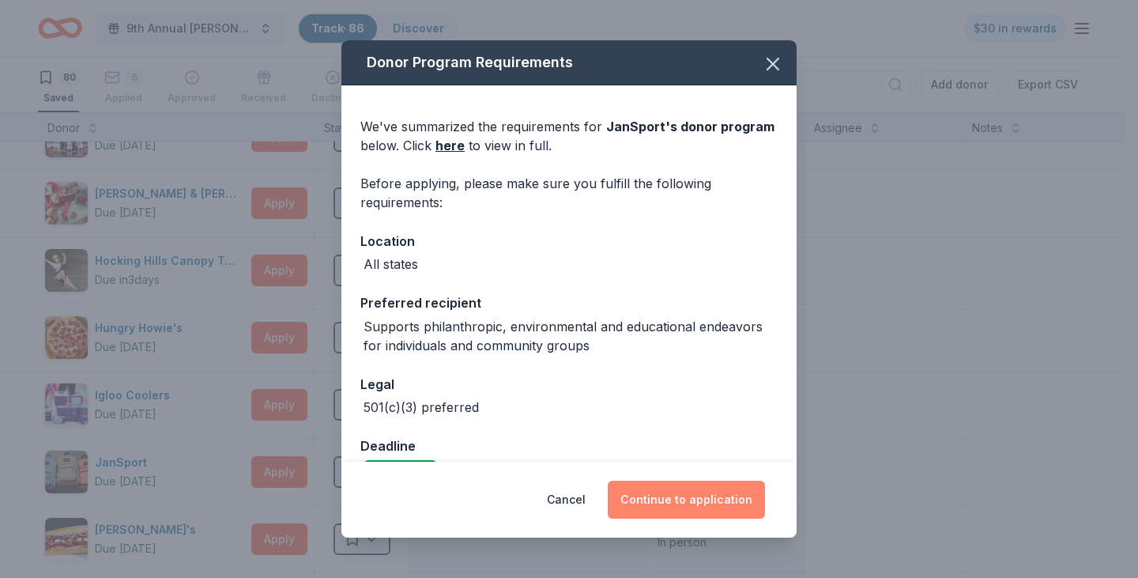
click at [647, 493] on button "Continue to application" at bounding box center [686, 500] width 157 height 38
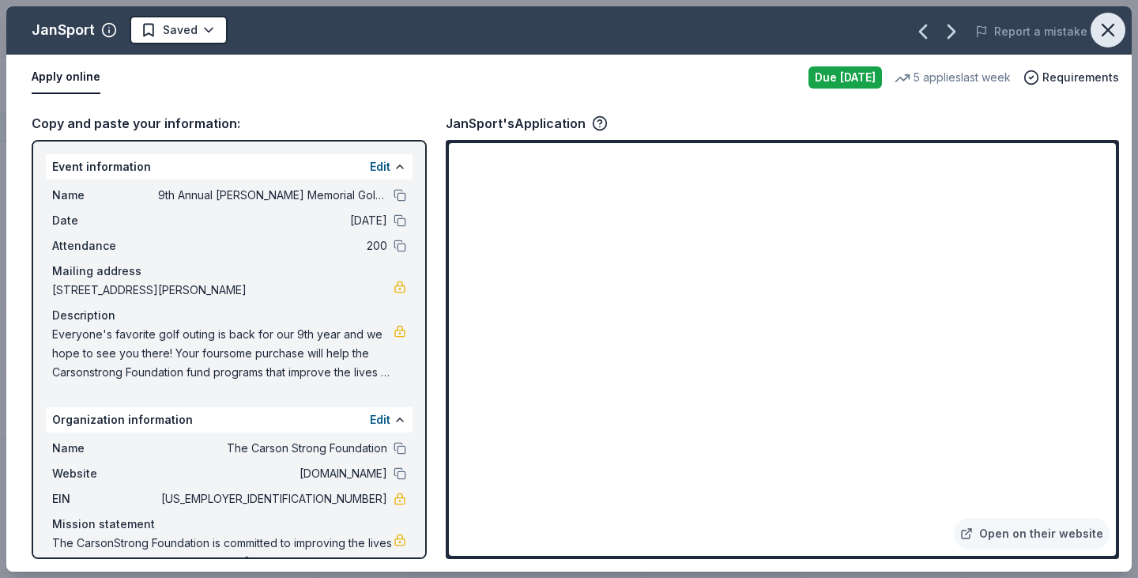
click at [1096, 29] on button "button" at bounding box center [1108, 30] width 35 height 35
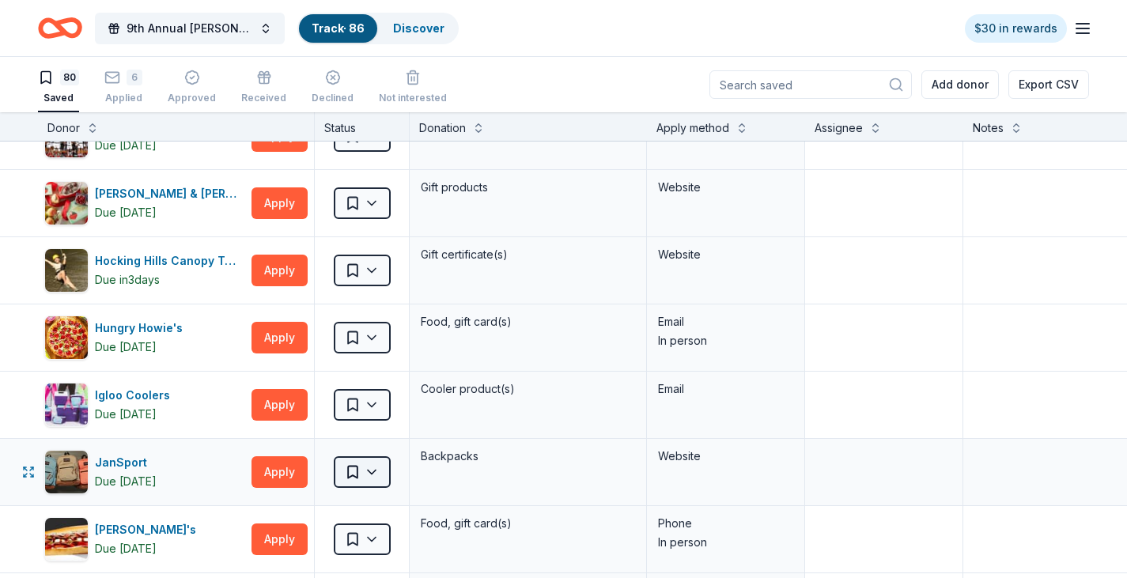
click at [376, 471] on html "9th Annual [PERSON_NAME] Memorial Golf Outing Track · 86 Discover $30 in reward…" at bounding box center [563, 289] width 1127 height 578
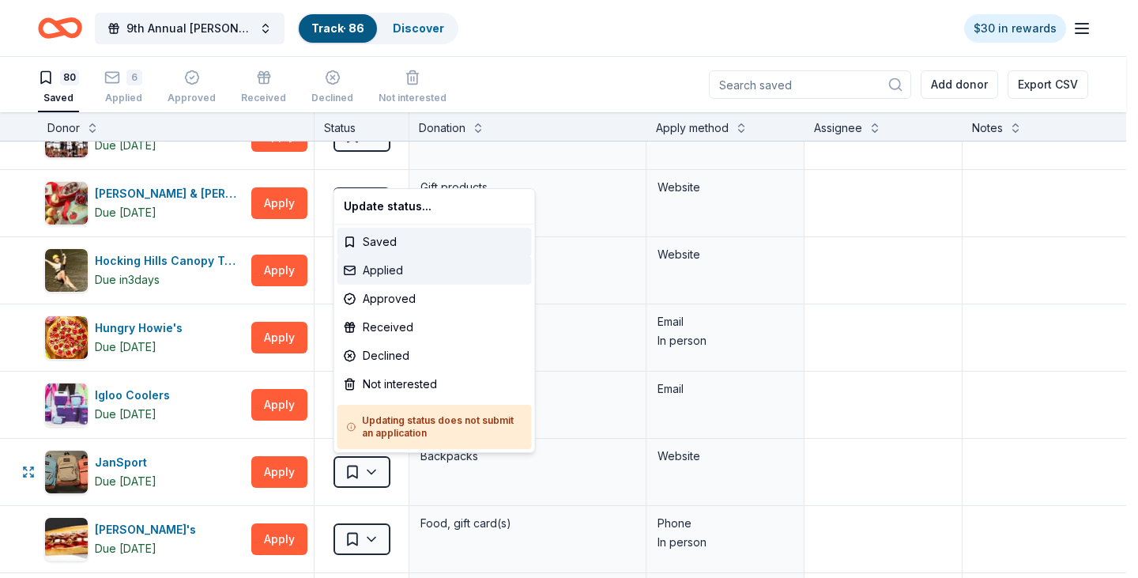
click at [395, 263] on div "Applied" at bounding box center [435, 270] width 194 height 28
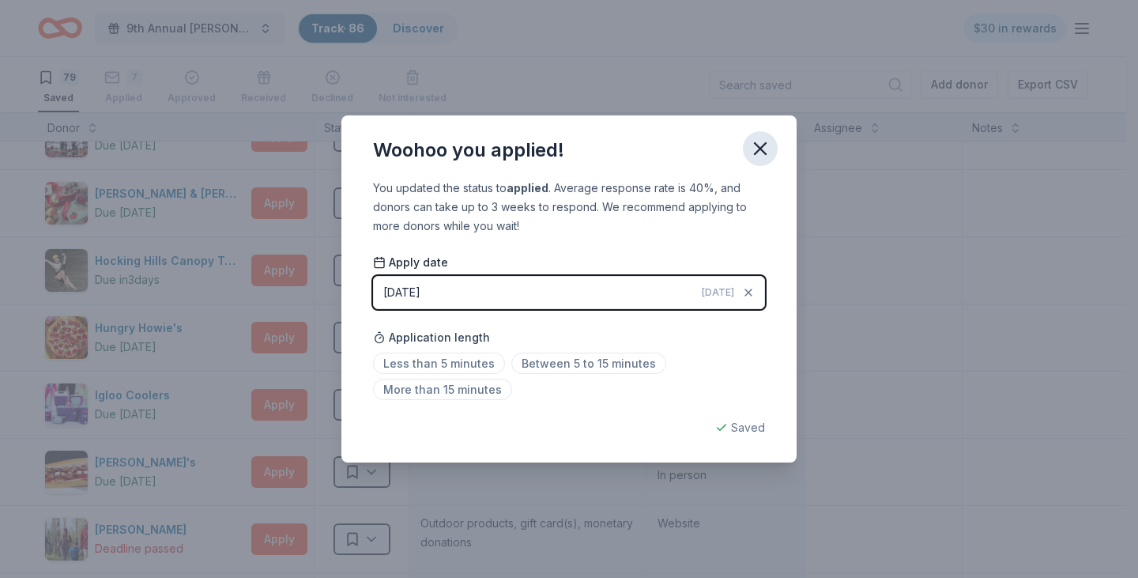
click at [754, 150] on icon "button" at bounding box center [760, 149] width 22 height 22
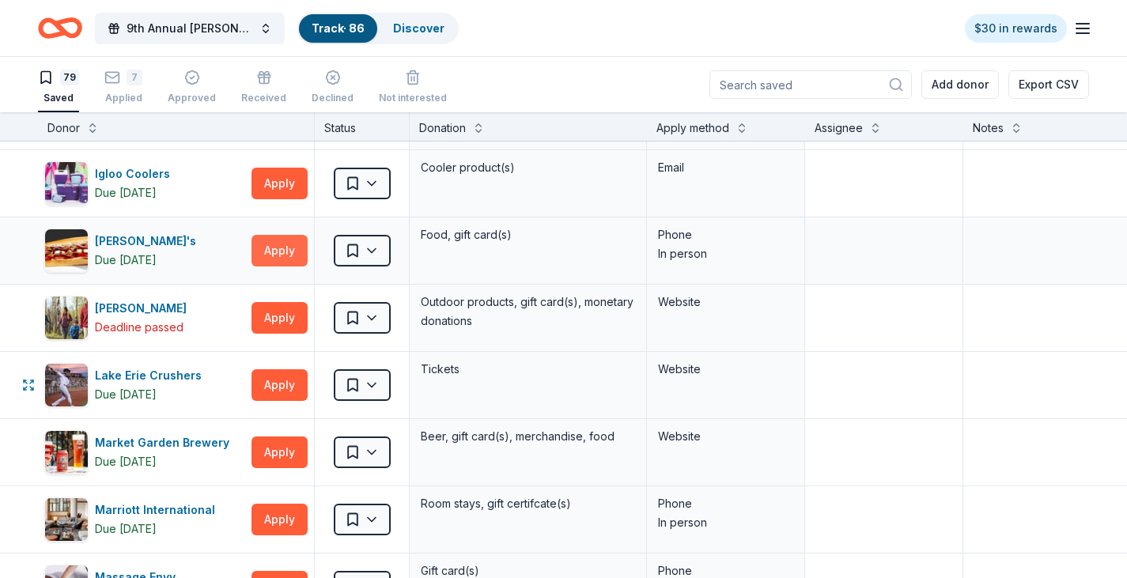
scroll to position [2372, 0]
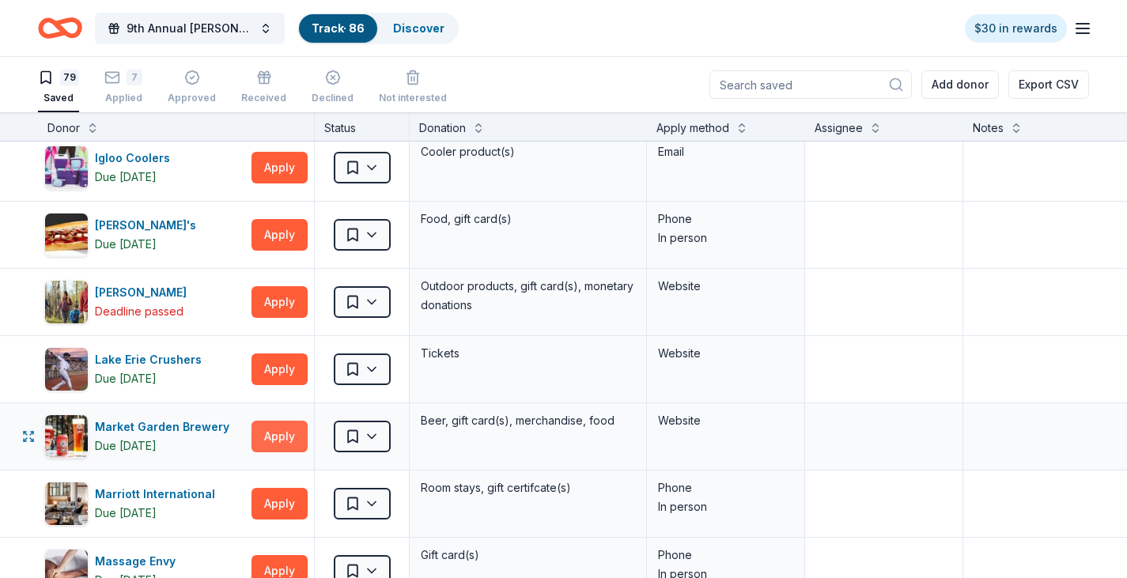
click at [291, 443] on button "Apply" at bounding box center [279, 437] width 56 height 32
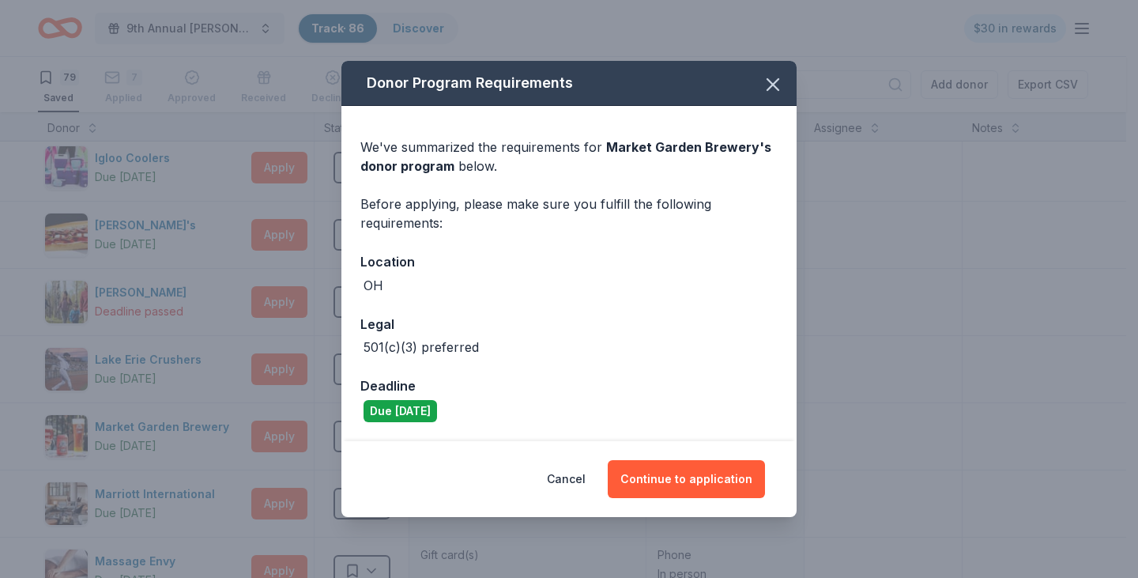
click at [769, 483] on div "Cancel Continue to application" at bounding box center [569, 479] width 455 height 76
click at [710, 470] on button "Continue to application" at bounding box center [686, 479] width 157 height 38
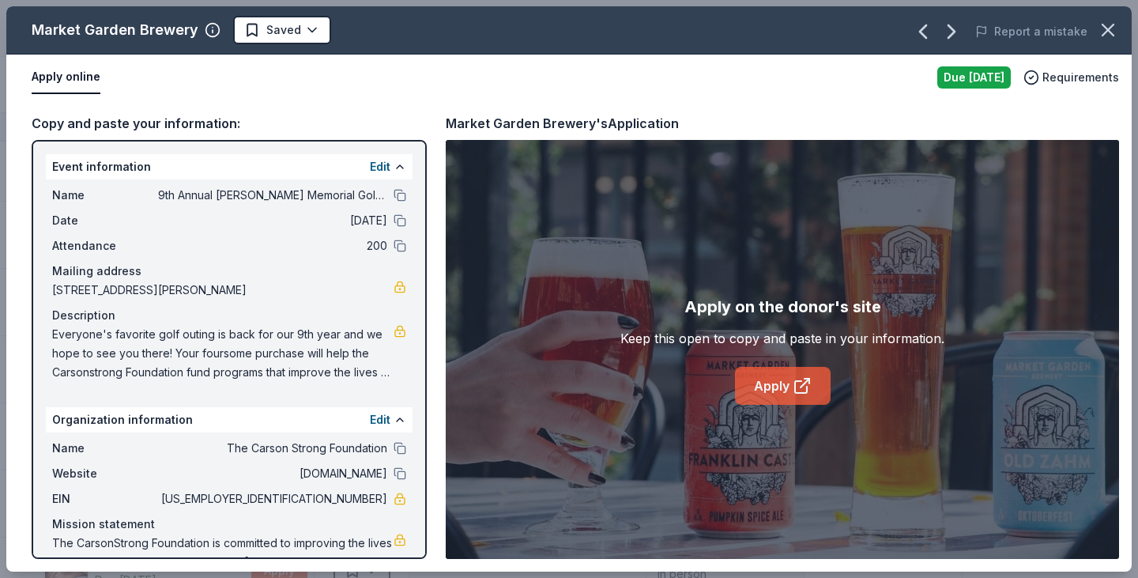
click at [756, 385] on link "Apply" at bounding box center [783, 386] width 96 height 38
click at [1101, 36] on icon "button" at bounding box center [1108, 30] width 22 height 22
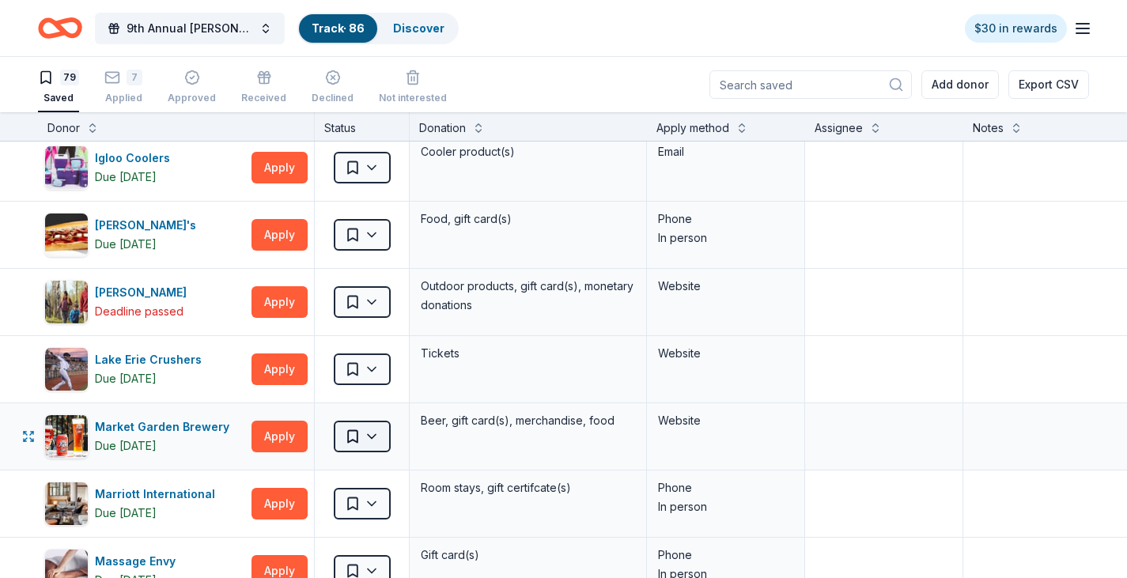
click at [371, 437] on html "9th Annual [PERSON_NAME] Memorial Golf Outing Track · 86 Discover $30 in reward…" at bounding box center [563, 289] width 1127 height 578
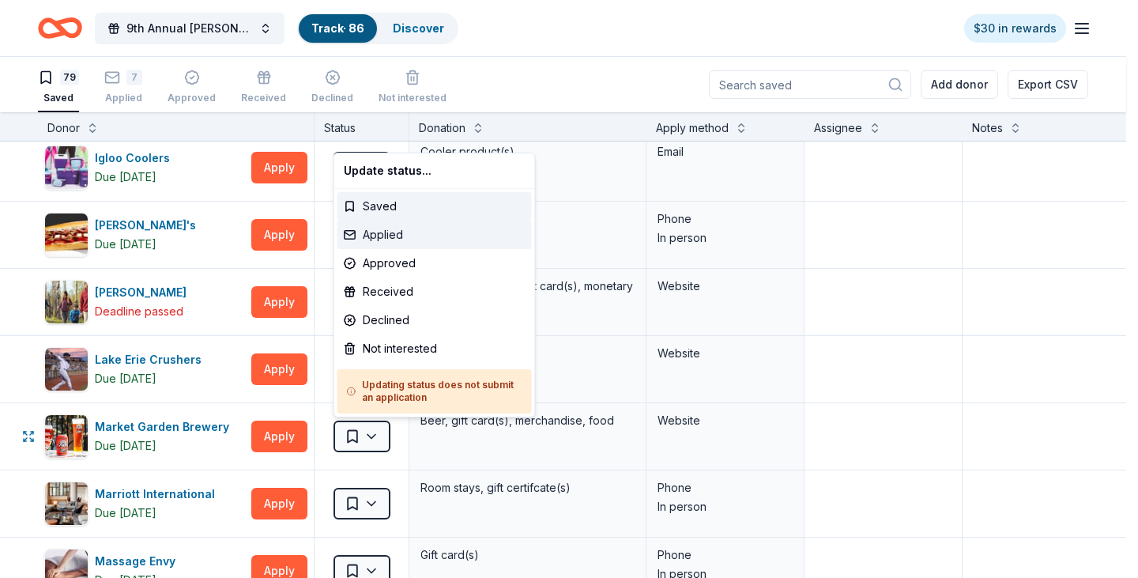
click at [378, 240] on div "Applied" at bounding box center [435, 235] width 194 height 28
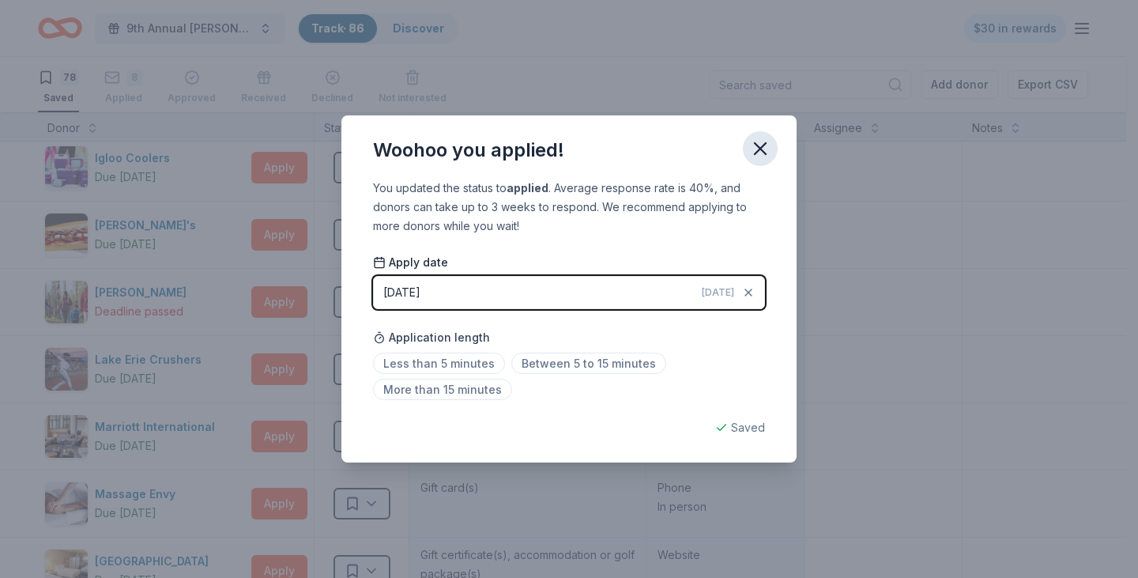
click at [759, 145] on icon "button" at bounding box center [760, 149] width 22 height 22
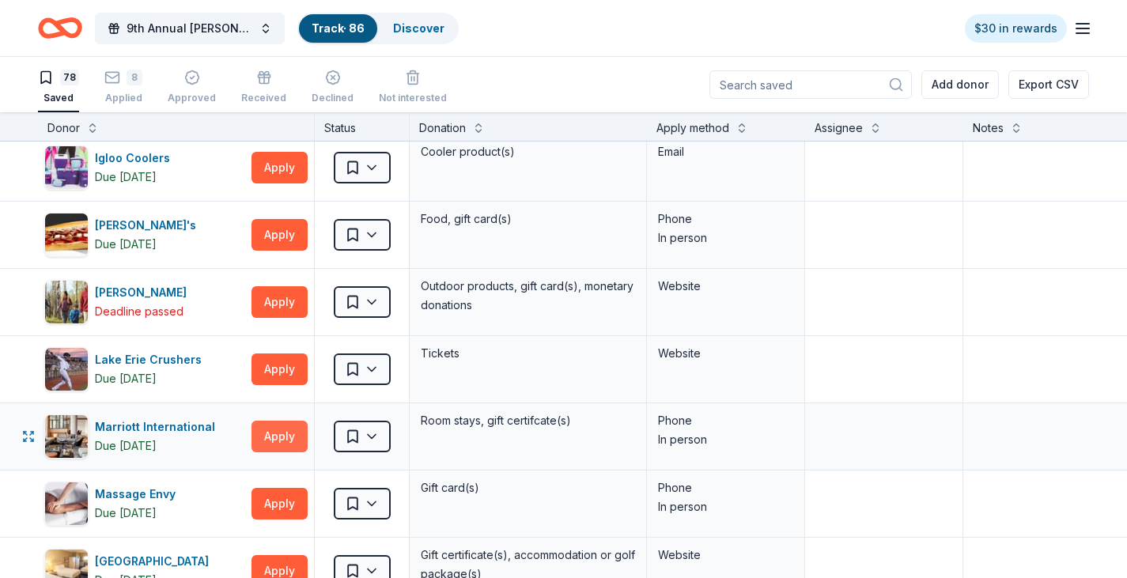
click at [263, 443] on button "Apply" at bounding box center [279, 437] width 56 height 32
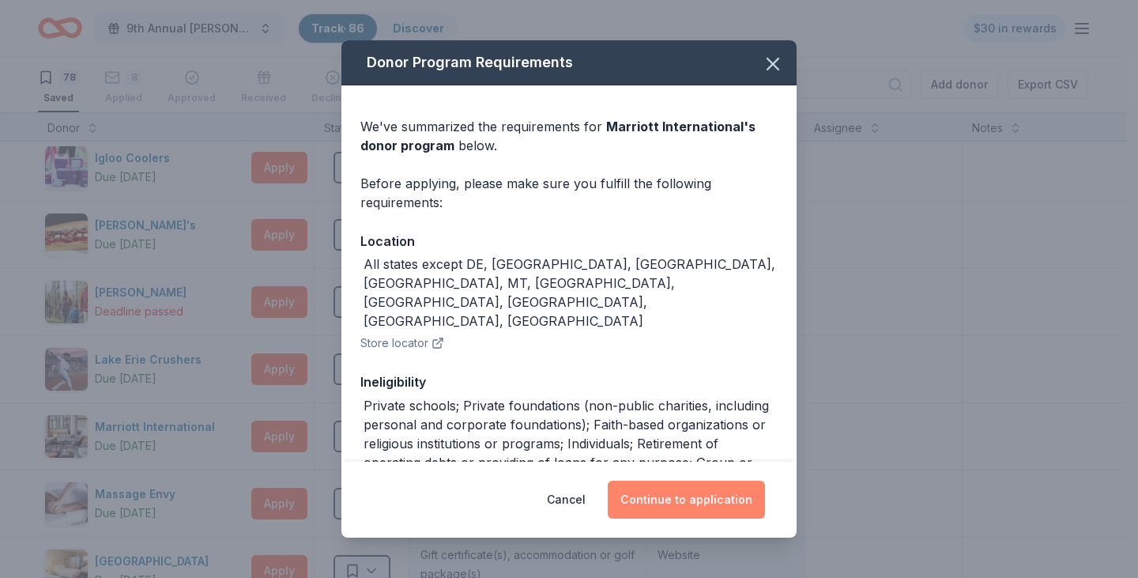
click at [689, 502] on button "Continue to application" at bounding box center [686, 500] width 157 height 38
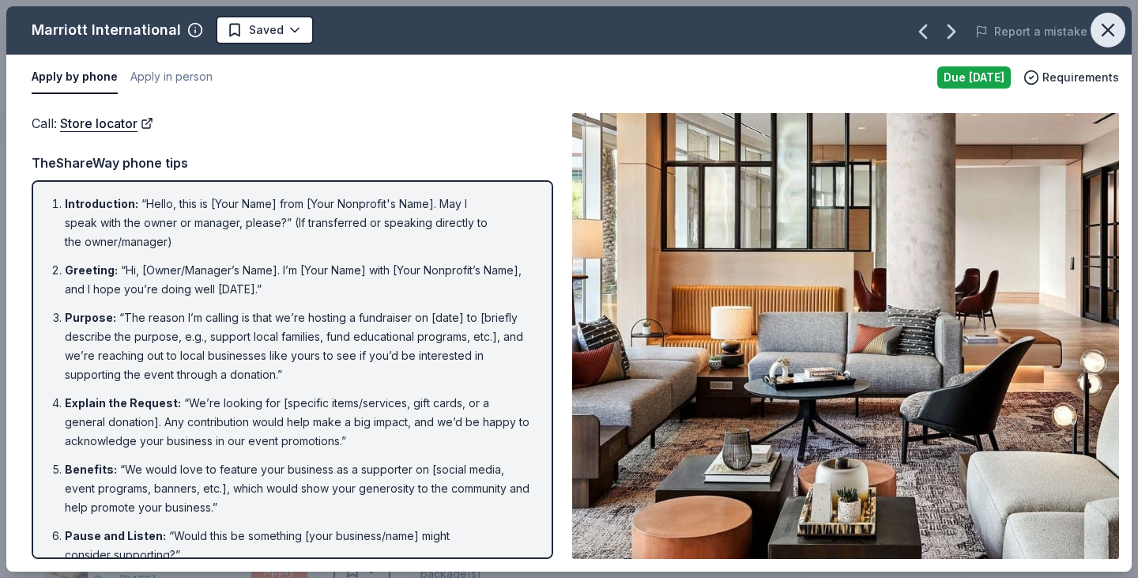
click at [1101, 39] on icon "button" at bounding box center [1108, 30] width 22 height 22
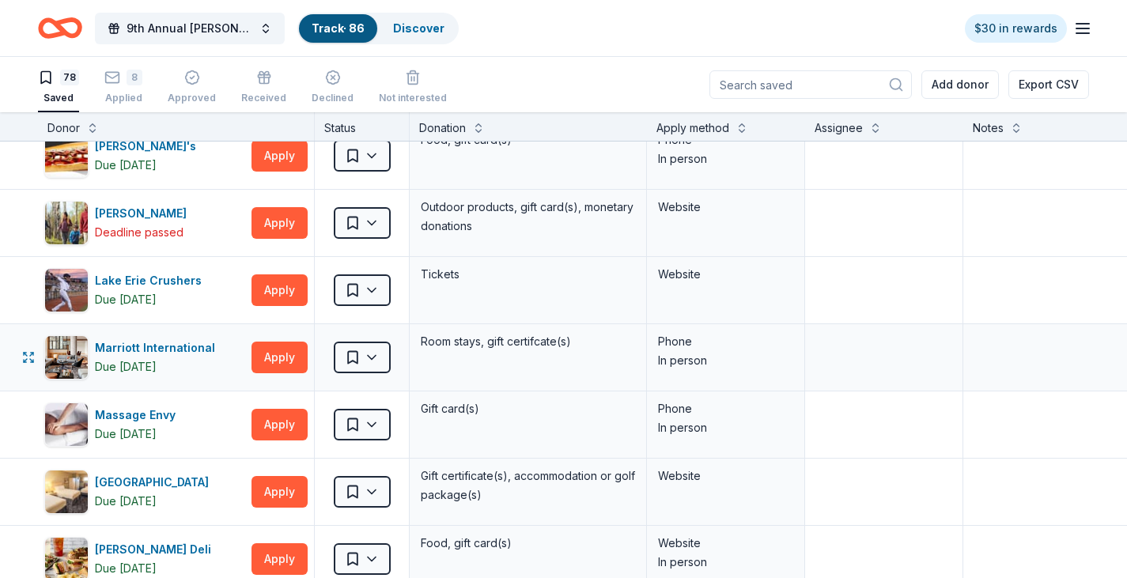
scroll to position [2530, 0]
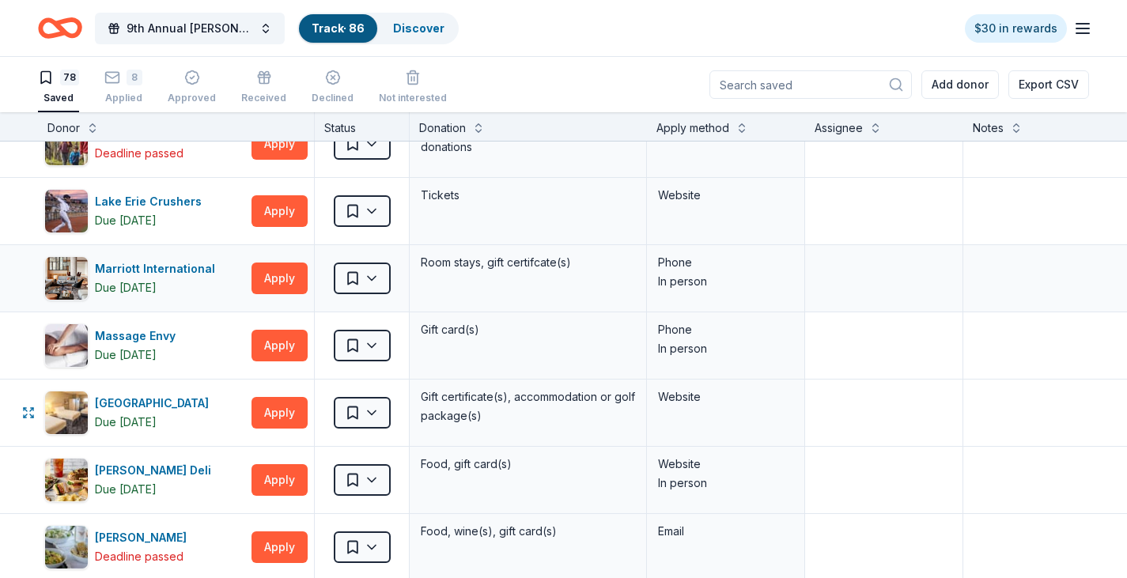
click at [281, 404] on button "Apply" at bounding box center [279, 413] width 56 height 32
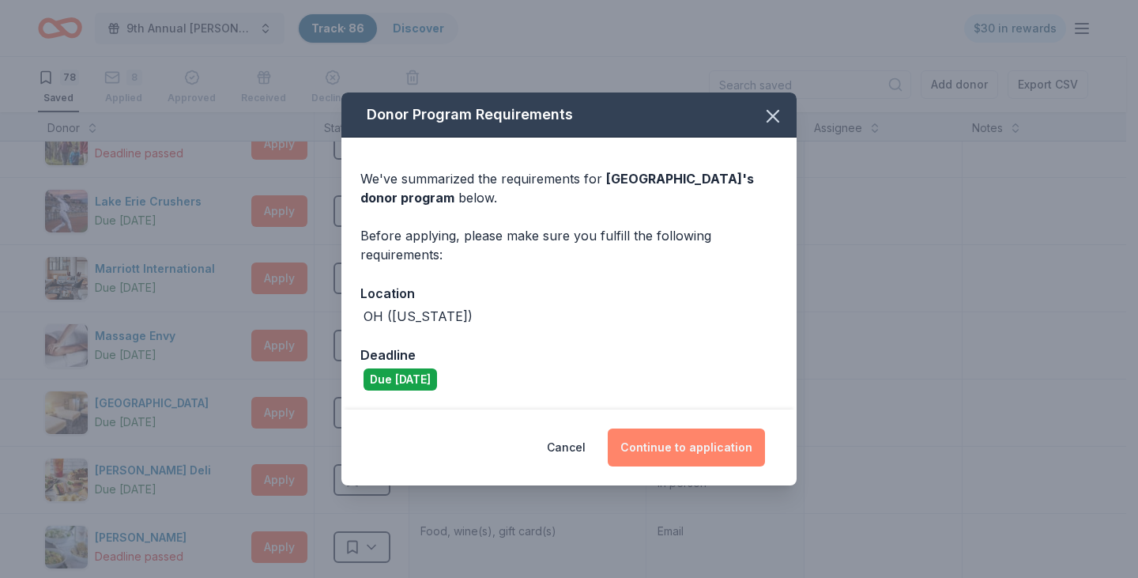
click at [703, 451] on button "Continue to application" at bounding box center [686, 447] width 157 height 38
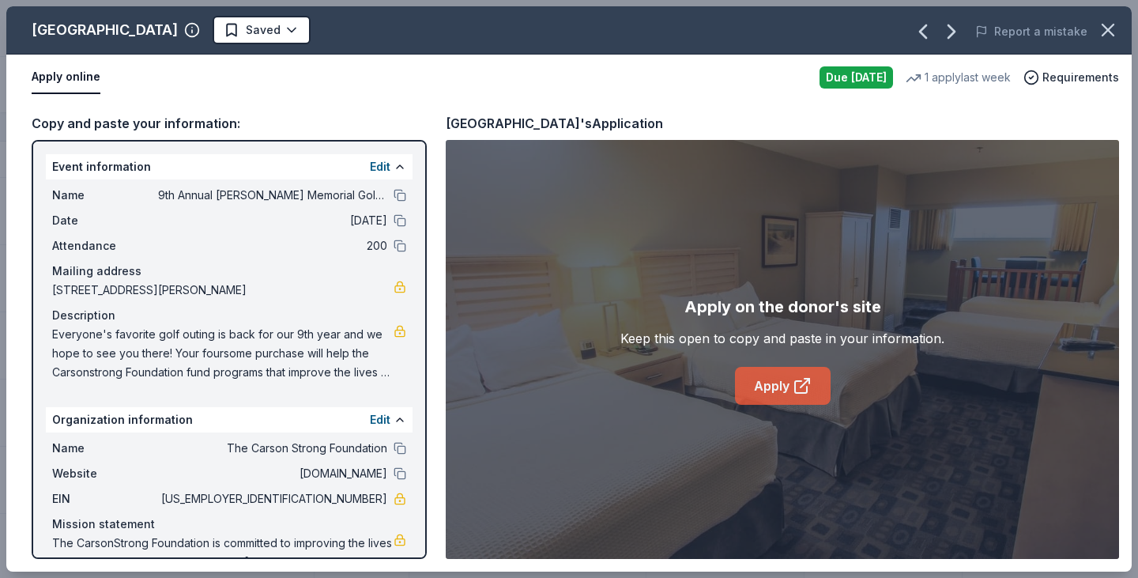
click at [793, 381] on icon at bounding box center [802, 385] width 19 height 19
click at [1108, 18] on button "button" at bounding box center [1108, 30] width 35 height 35
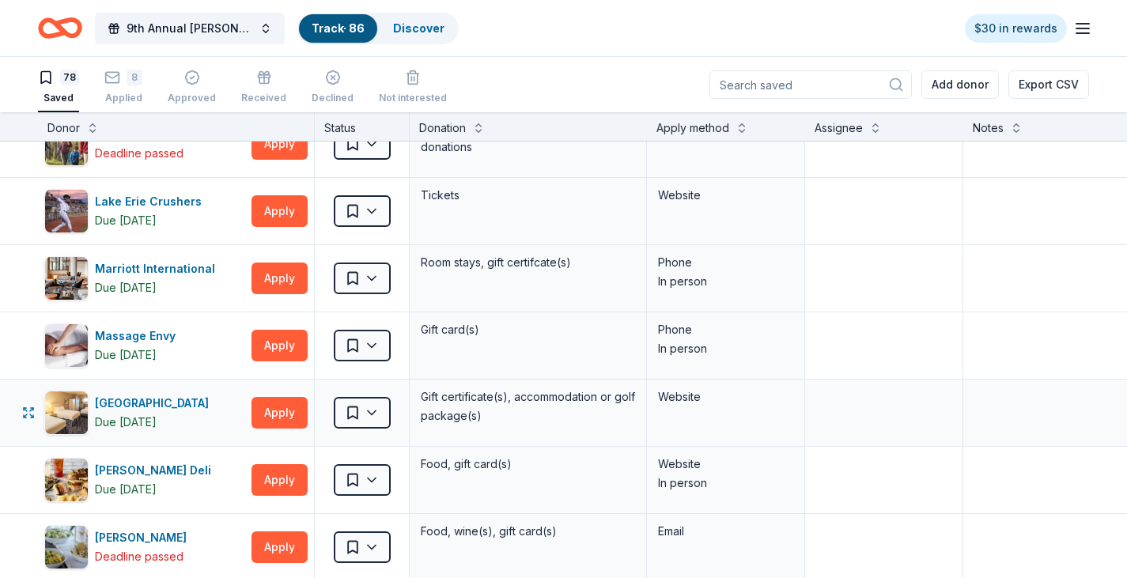
click at [394, 421] on div "Saved" at bounding box center [362, 412] width 94 height 66
click at [388, 419] on html "9th Annual [PERSON_NAME] Memorial Golf Outing Track · 86 Discover $30 in reward…" at bounding box center [563, 289] width 1127 height 578
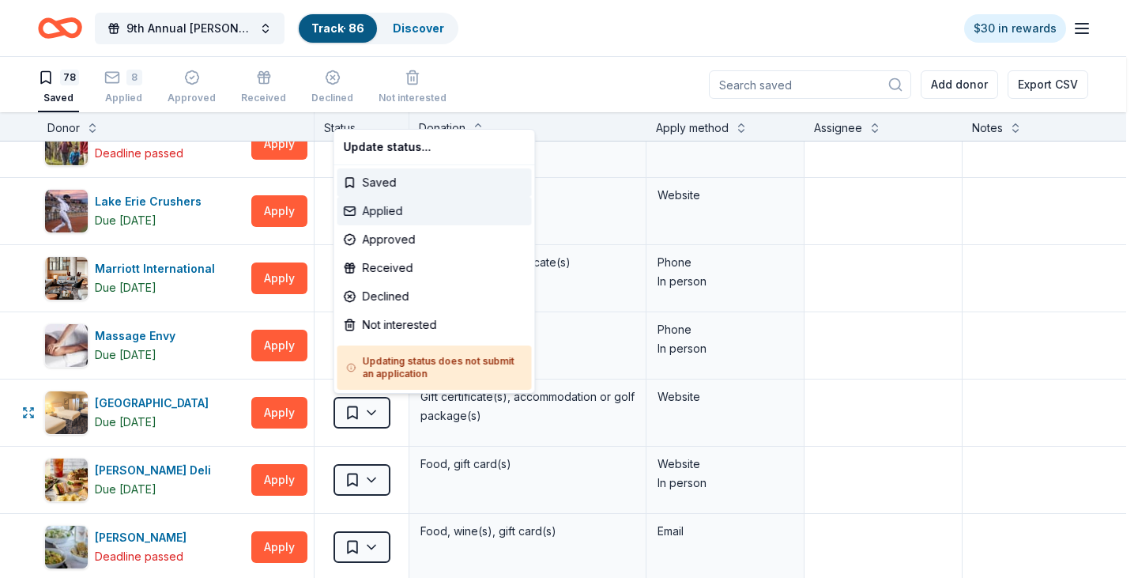
click at [393, 206] on div "Applied" at bounding box center [435, 211] width 194 height 28
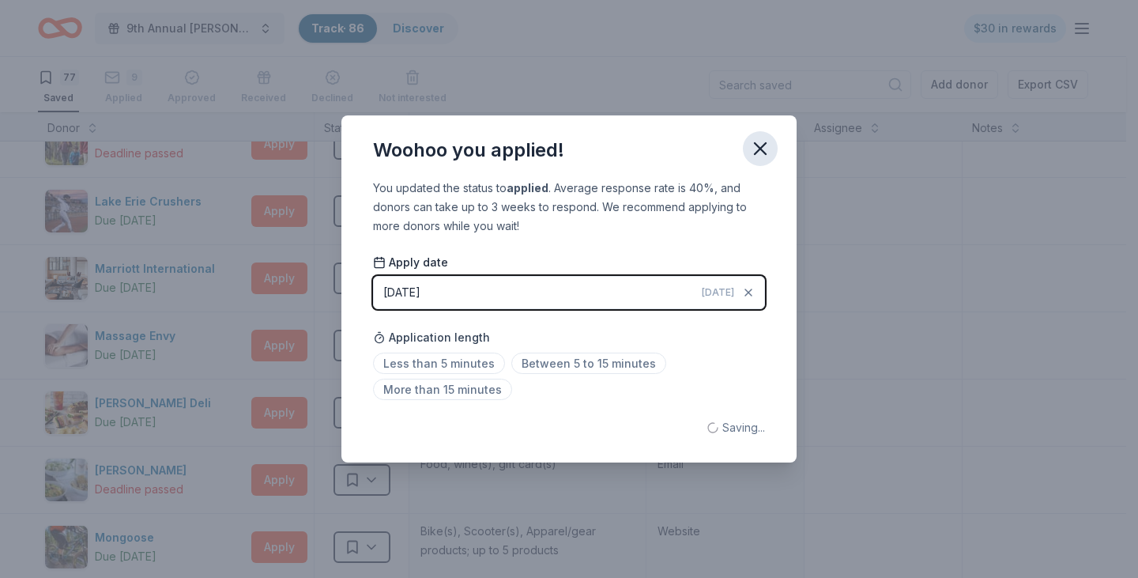
click at [764, 163] on button "button" at bounding box center [760, 148] width 35 height 35
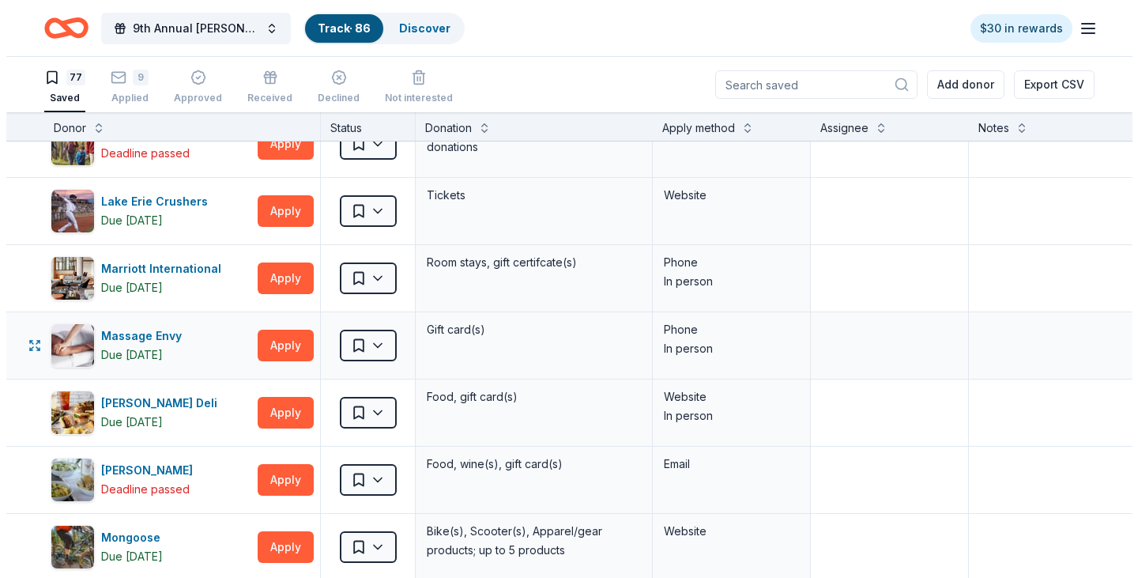
scroll to position [2688, 0]
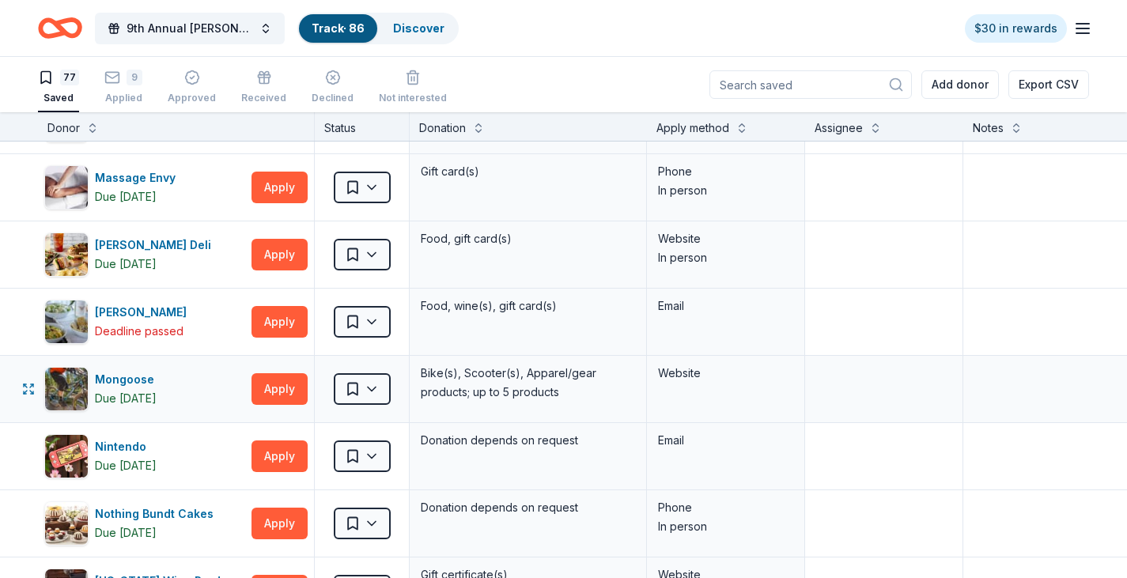
click at [247, 376] on div "Mongoose Due [DATE] Apply" at bounding box center [176, 389] width 276 height 66
click at [280, 379] on button "Apply" at bounding box center [279, 389] width 56 height 32
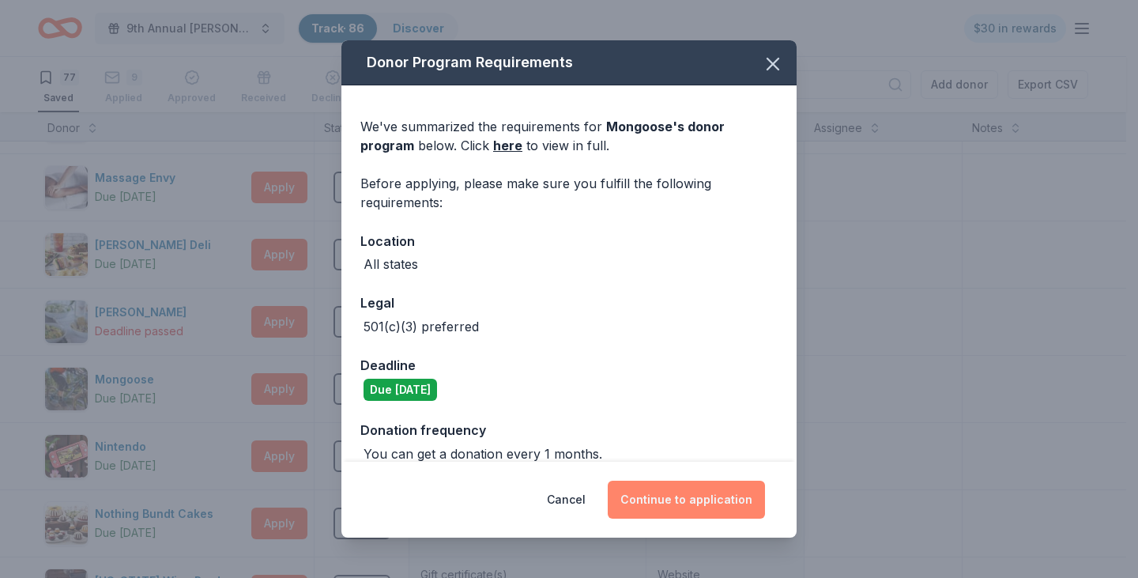
click at [704, 508] on button "Continue to application" at bounding box center [686, 500] width 157 height 38
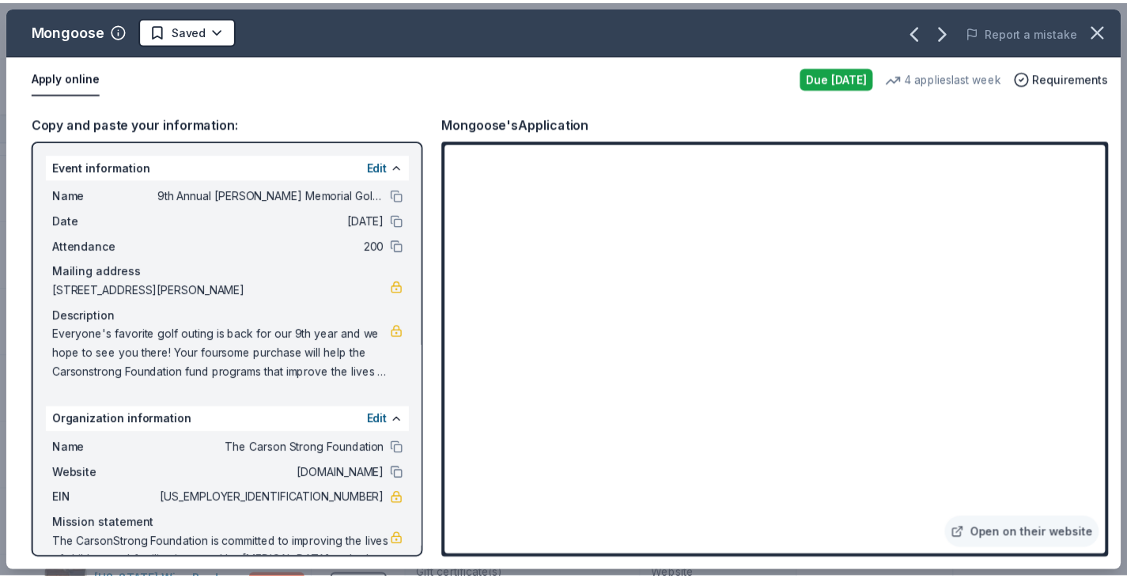
scroll to position [52, 0]
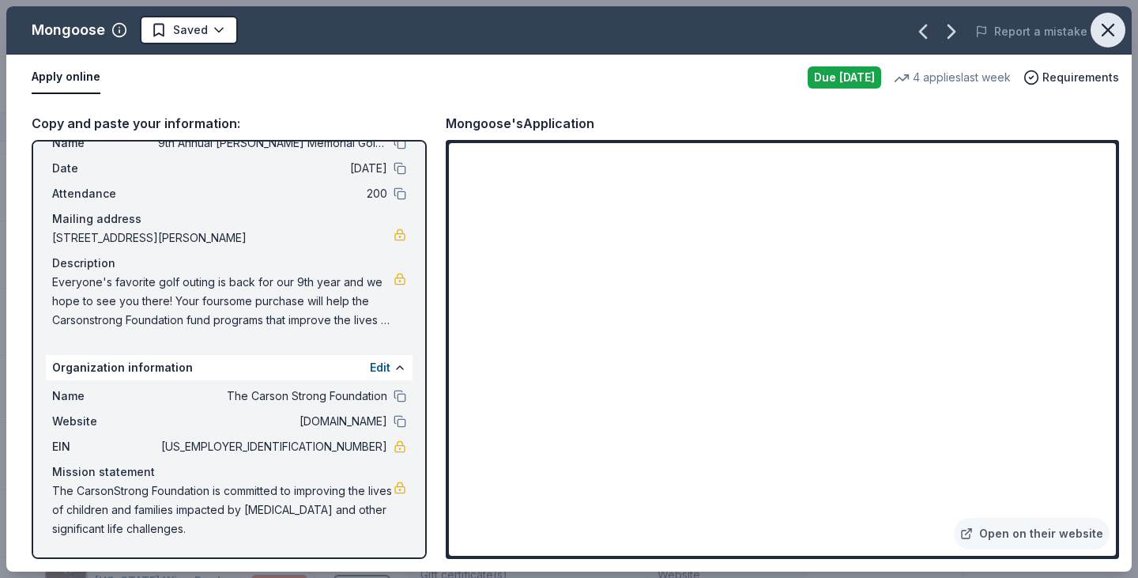
click at [1109, 41] on button "button" at bounding box center [1108, 30] width 35 height 35
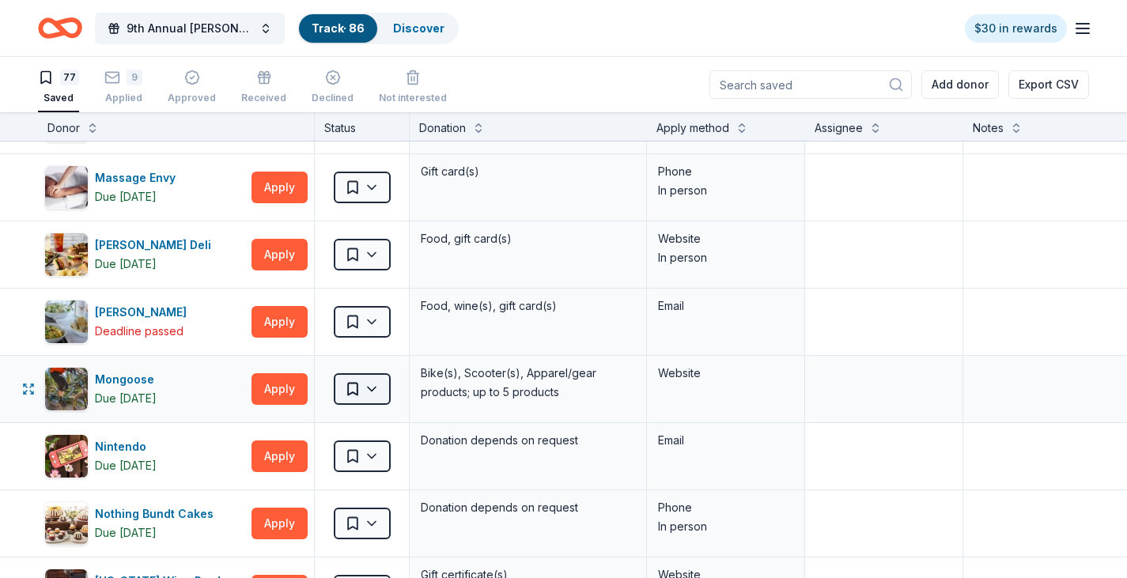
click at [353, 398] on html "9th Annual [PERSON_NAME] Memorial Golf Outing Track · 86 Discover $30 in reward…" at bounding box center [563, 289] width 1127 height 578
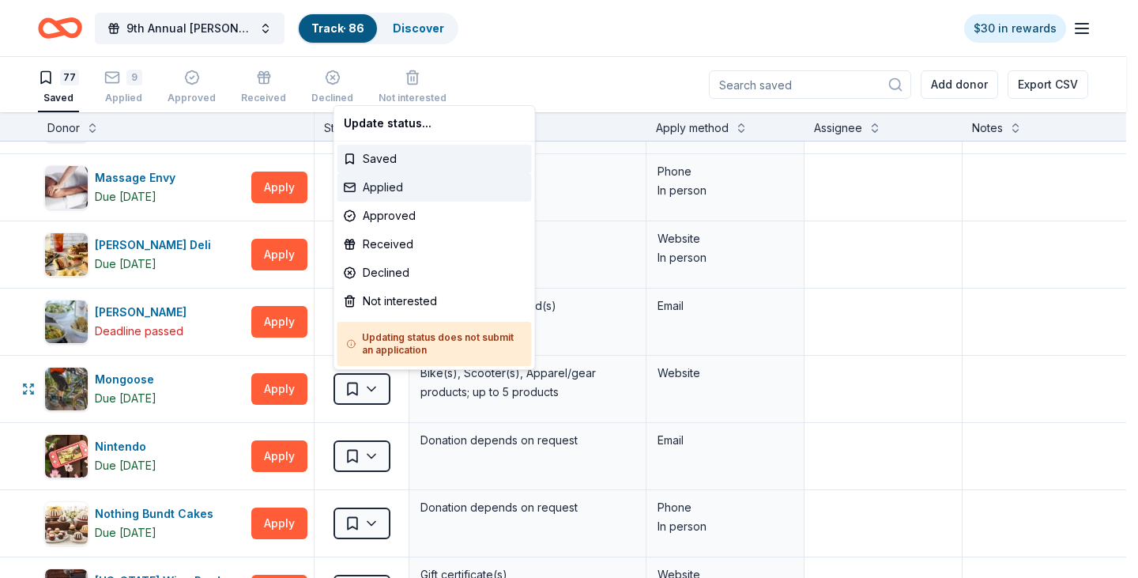
click at [410, 181] on div "Applied" at bounding box center [435, 187] width 194 height 28
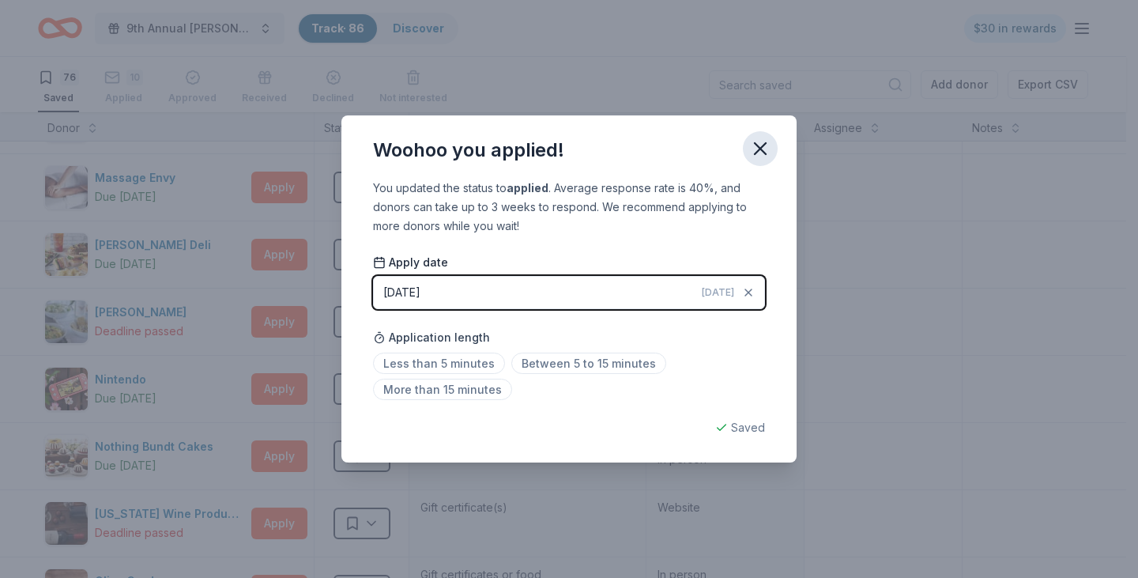
click at [761, 154] on icon "button" at bounding box center [760, 149] width 22 height 22
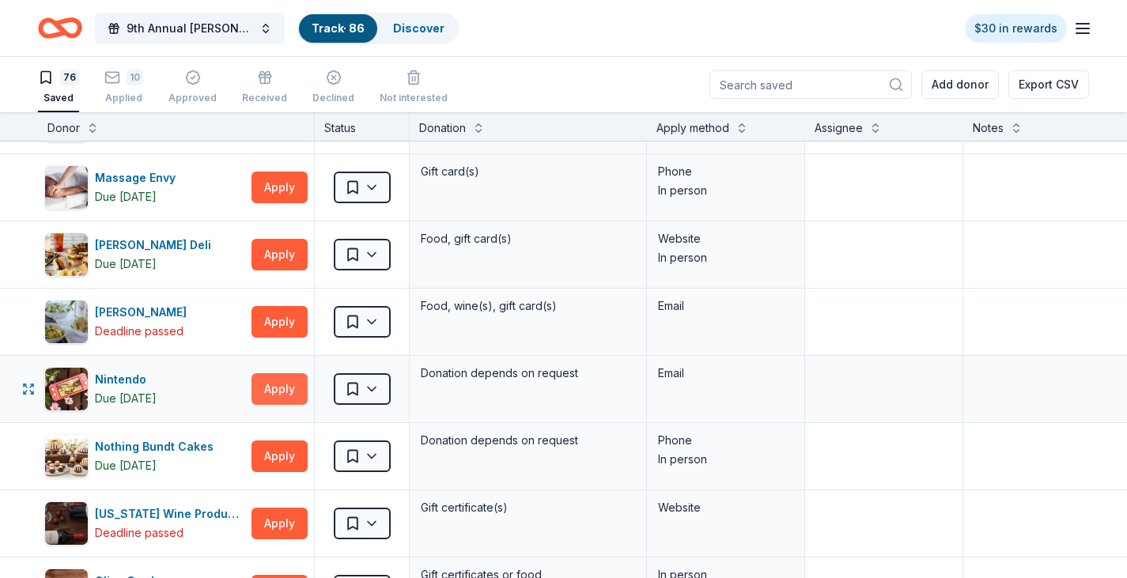
click at [273, 398] on button "Apply" at bounding box center [279, 389] width 56 height 32
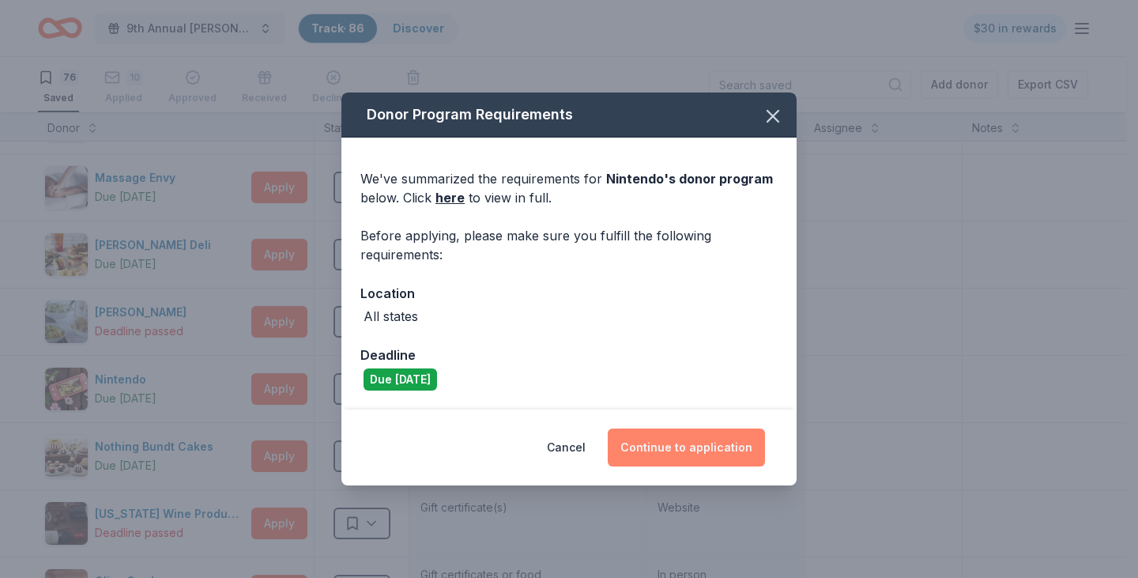
click at [754, 451] on button "Continue to application" at bounding box center [686, 447] width 157 height 38
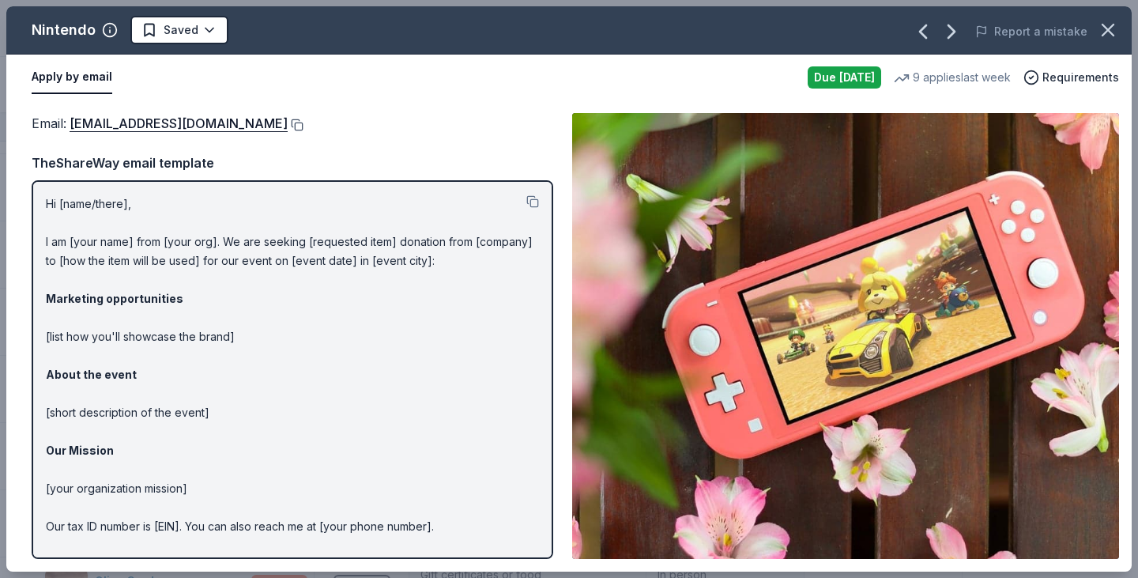
click at [304, 122] on button at bounding box center [296, 125] width 16 height 13
click at [526, 199] on button at bounding box center [532, 201] width 13 height 13
click at [1104, 36] on icon "button" at bounding box center [1108, 30] width 22 height 22
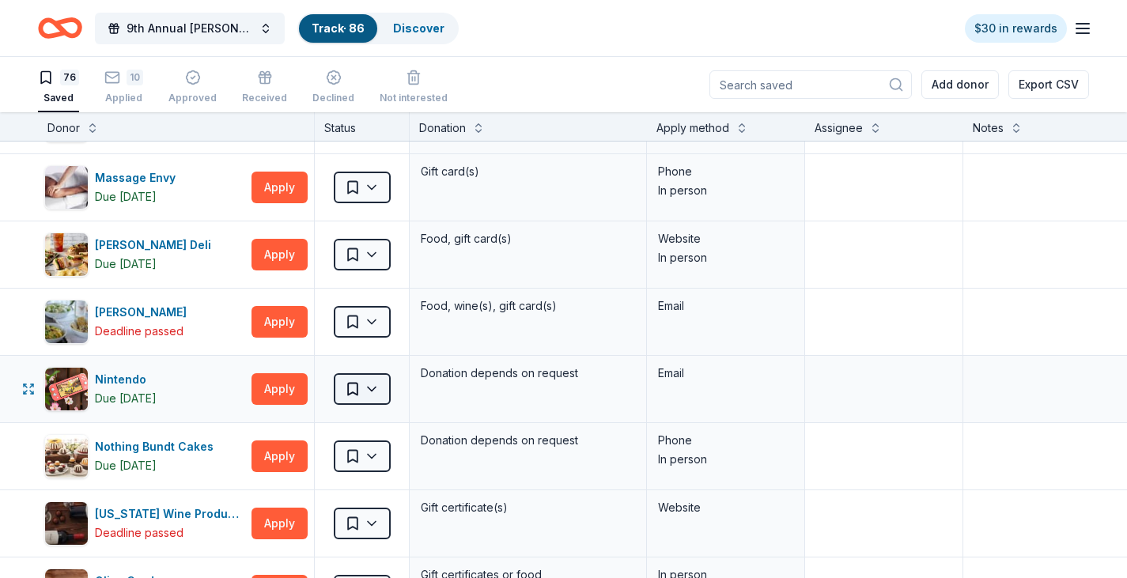
click at [382, 385] on html "9th Annual [PERSON_NAME] Memorial Golf Outing Track · 86 Discover $30 in reward…" at bounding box center [563, 289] width 1127 height 578
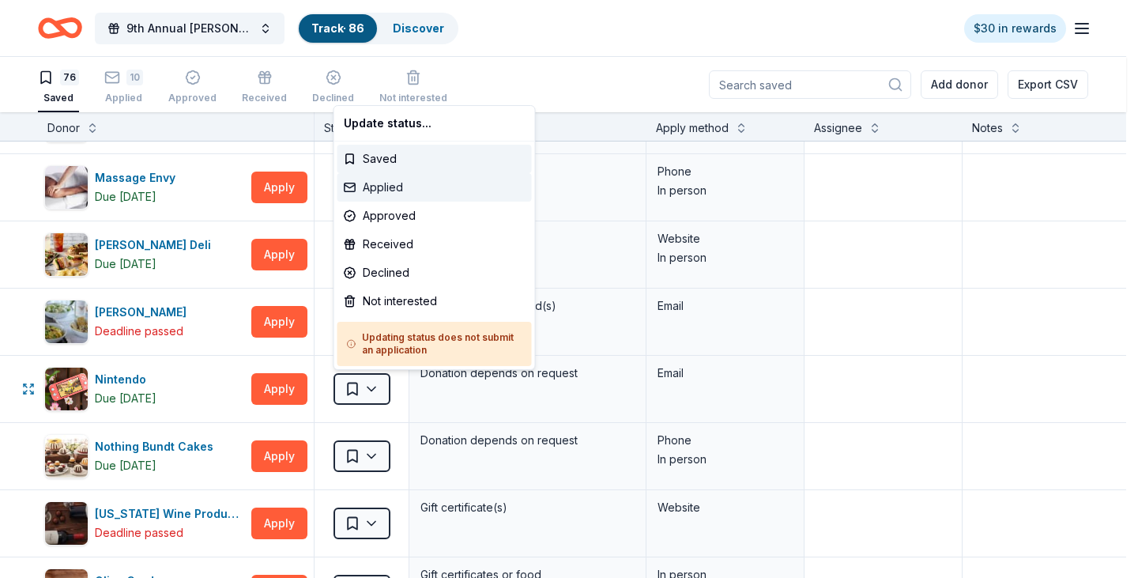
click at [393, 191] on div "Applied" at bounding box center [435, 187] width 194 height 28
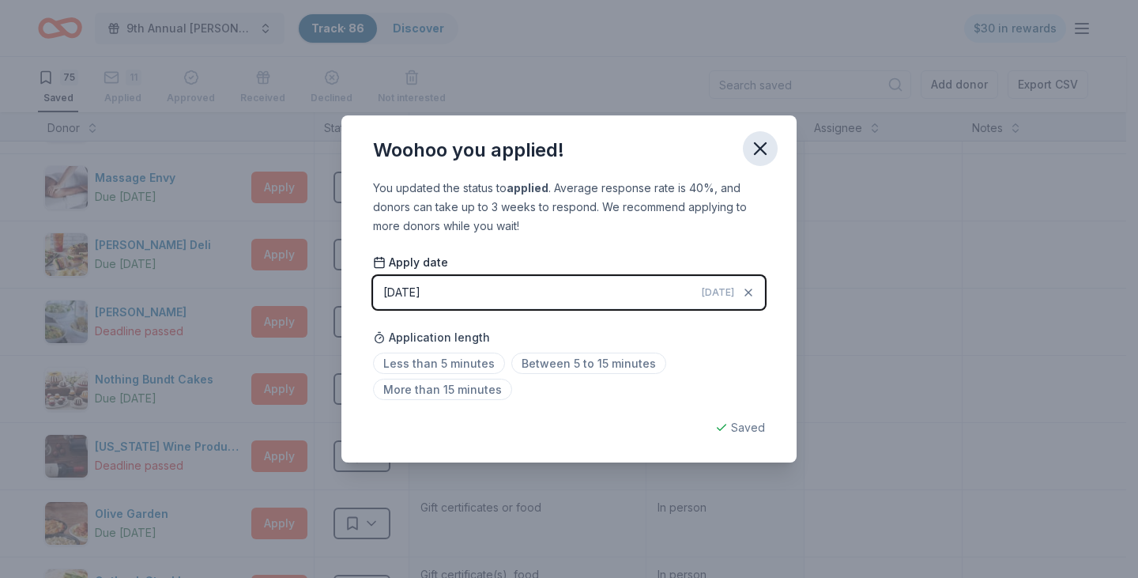
click at [766, 154] on icon "button" at bounding box center [760, 148] width 11 height 11
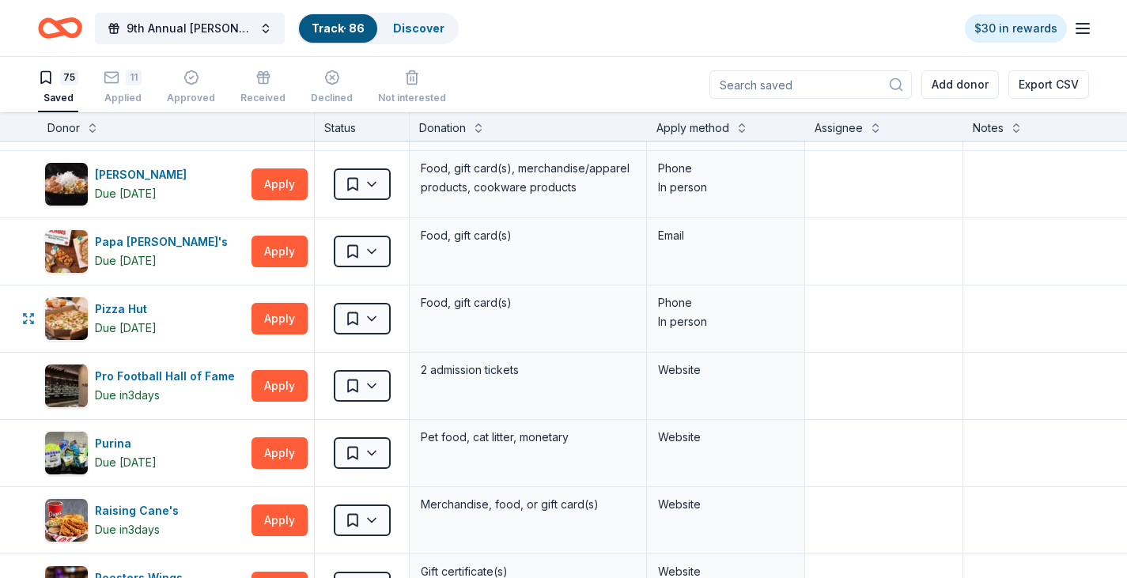
scroll to position [3162, 0]
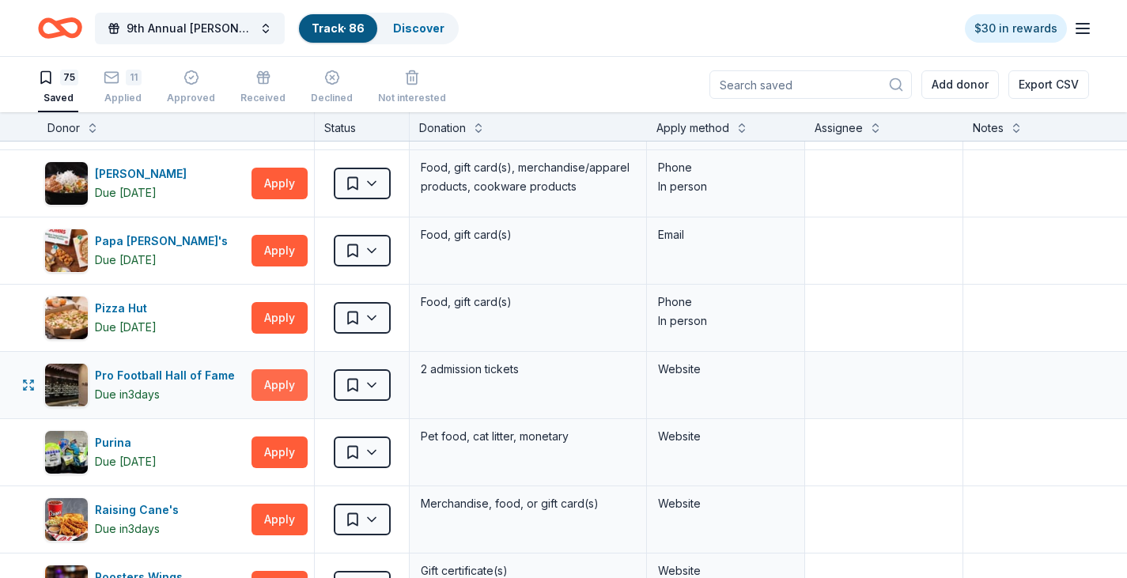
click at [289, 393] on button "Apply" at bounding box center [279, 385] width 56 height 32
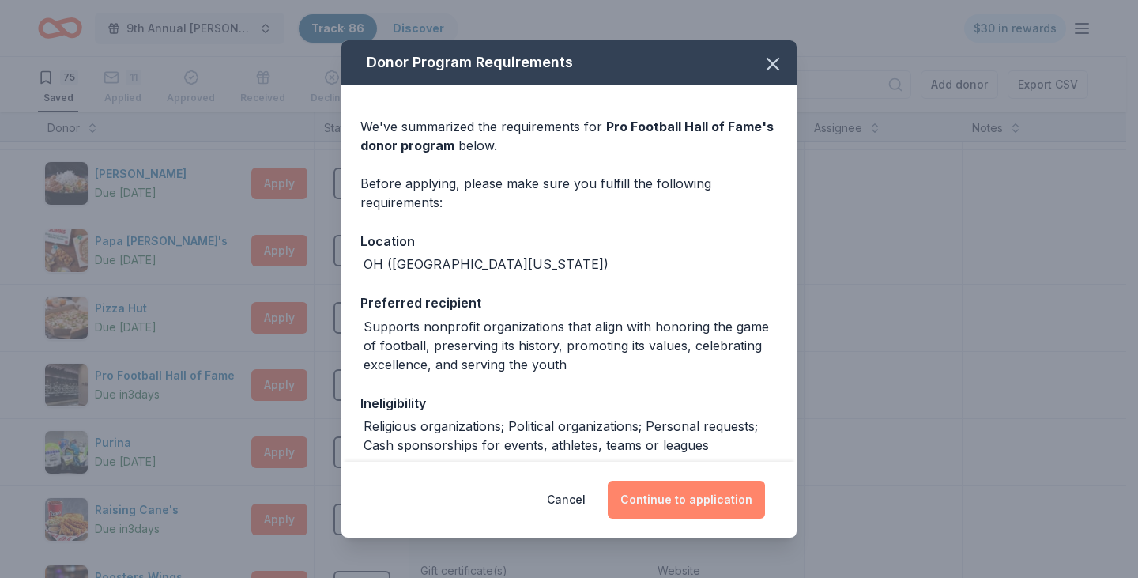
click at [699, 504] on button "Continue to application" at bounding box center [686, 500] width 157 height 38
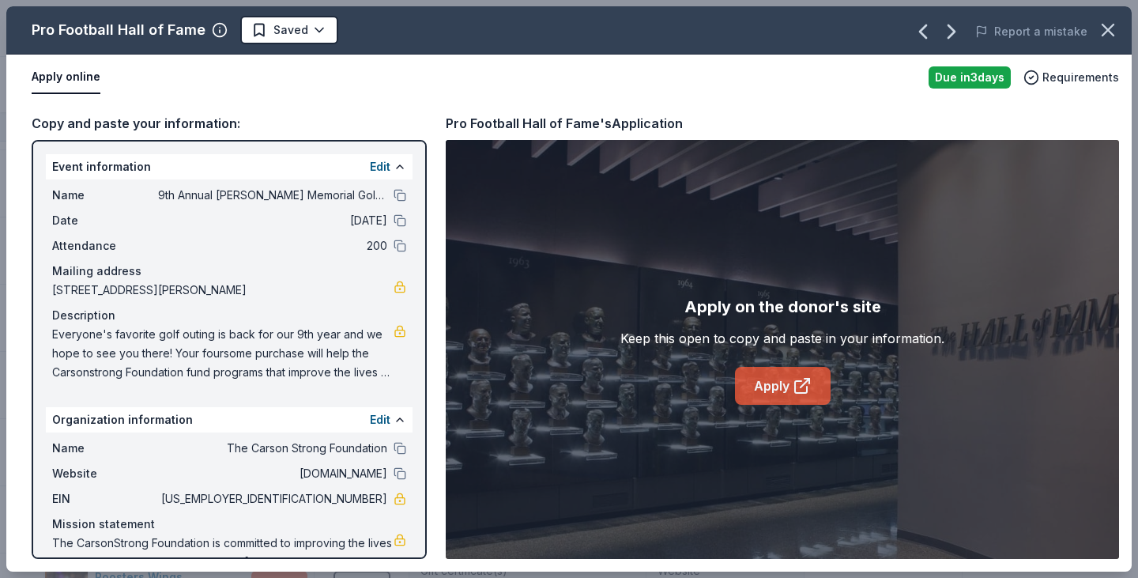
click at [757, 384] on link "Apply" at bounding box center [783, 386] width 96 height 38
click at [1112, 24] on icon "button" at bounding box center [1108, 30] width 22 height 22
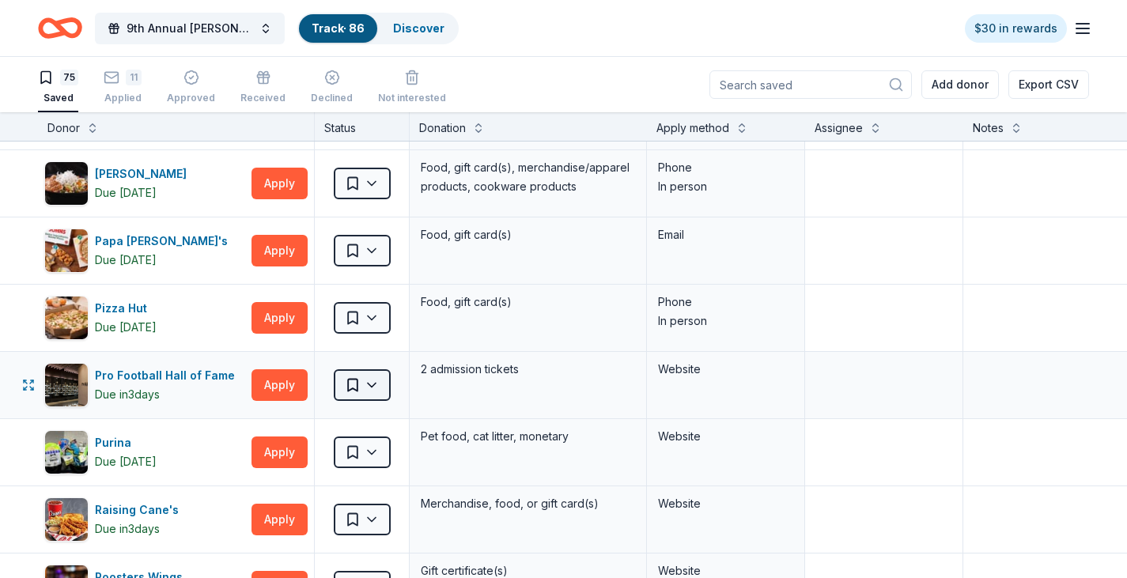
click at [363, 381] on html "9th Annual [PERSON_NAME] Memorial Golf Outing Track · 86 Discover $30 in reward…" at bounding box center [563, 289] width 1127 height 578
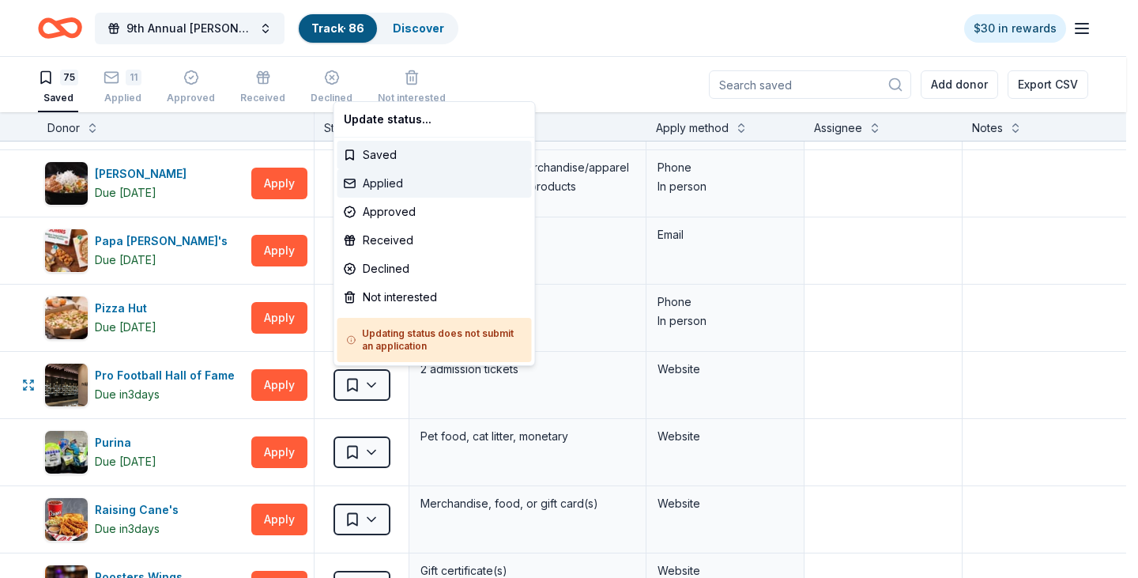
click at [401, 188] on div "Applied" at bounding box center [435, 183] width 194 height 28
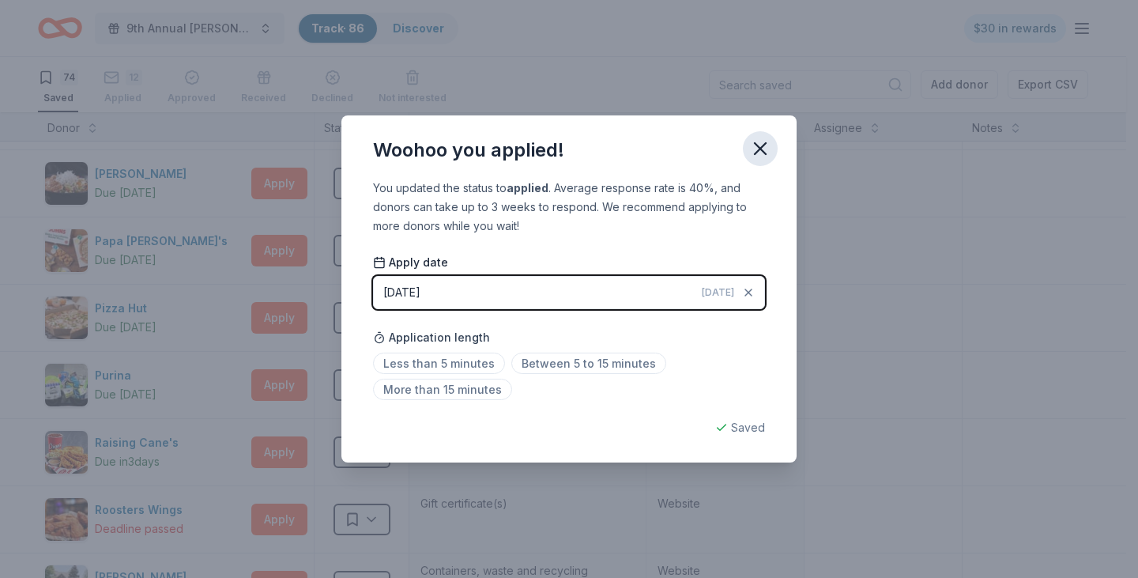
click at [764, 147] on icon "button" at bounding box center [760, 149] width 22 height 22
